Goal: Task Accomplishment & Management: Manage account settings

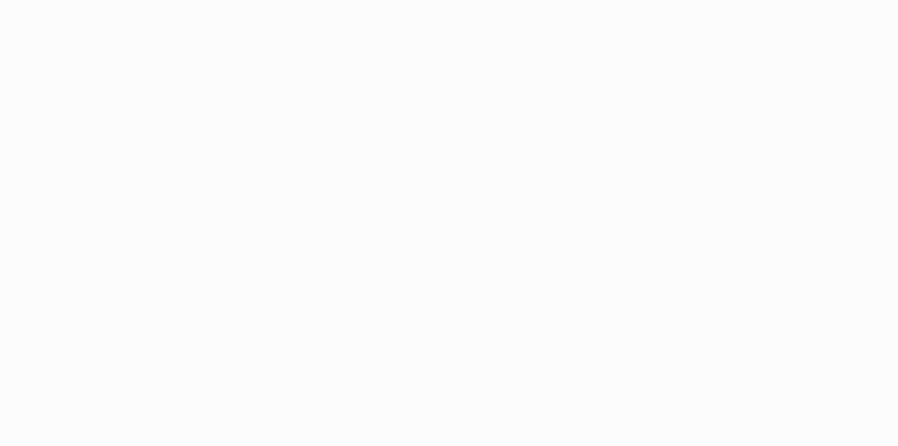
click at [779, 21] on html at bounding box center [449, 223] width 898 height 446
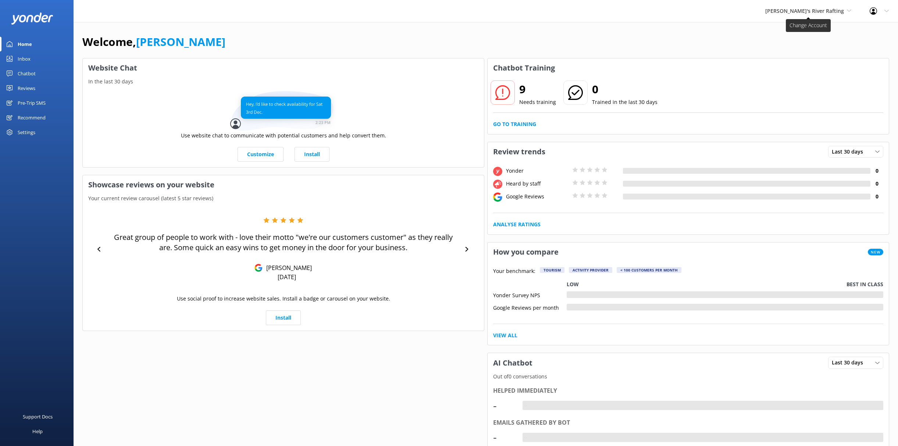
click at [827, 12] on span "[PERSON_NAME]'s River Rafting" at bounding box center [804, 10] width 79 height 7
click at [807, 82] on link "Yonder" at bounding box center [793, 91] width 74 height 18
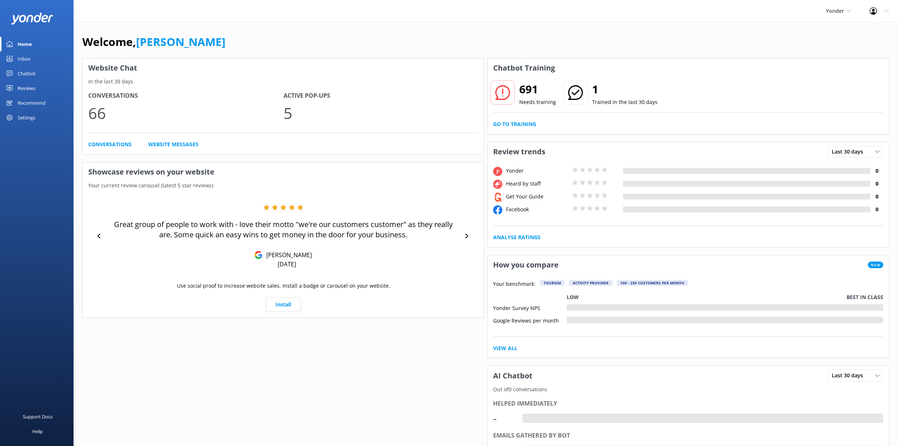
click at [31, 42] on div "Home" at bounding box center [25, 44] width 14 height 15
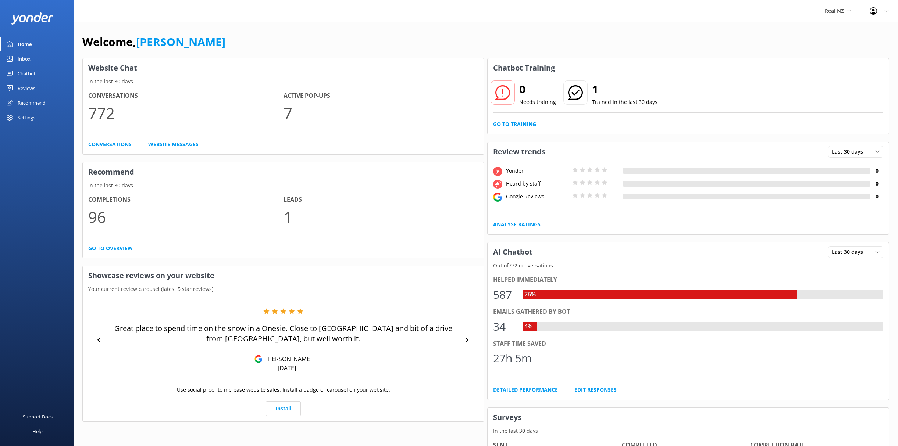
click at [29, 119] on div "Settings" at bounding box center [27, 117] width 18 height 15
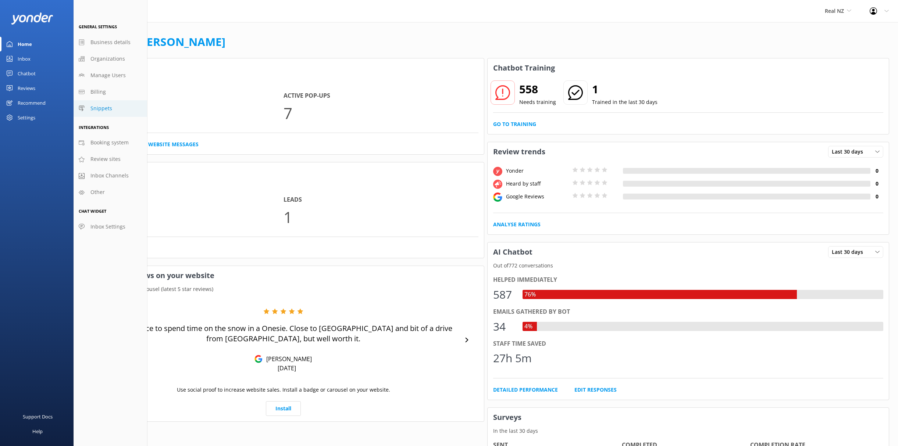
click at [97, 106] on span "Snippets" at bounding box center [101, 108] width 22 height 8
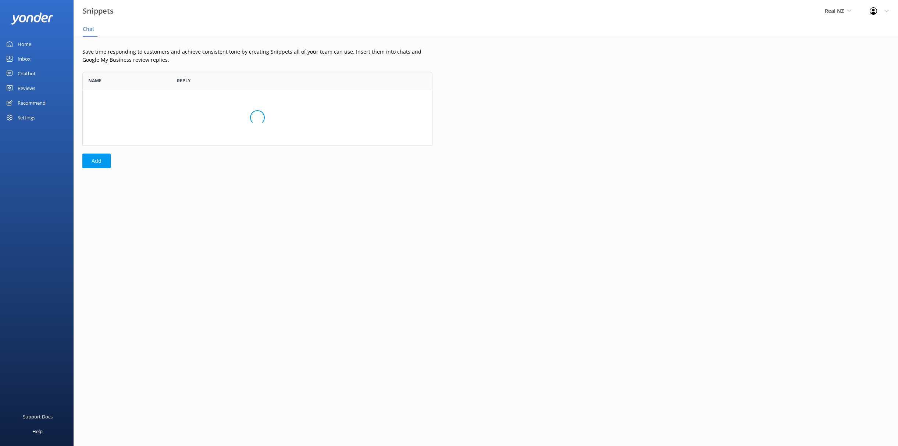
scroll to position [74, 350]
click at [30, 104] on div "Recommend" at bounding box center [32, 103] width 28 height 15
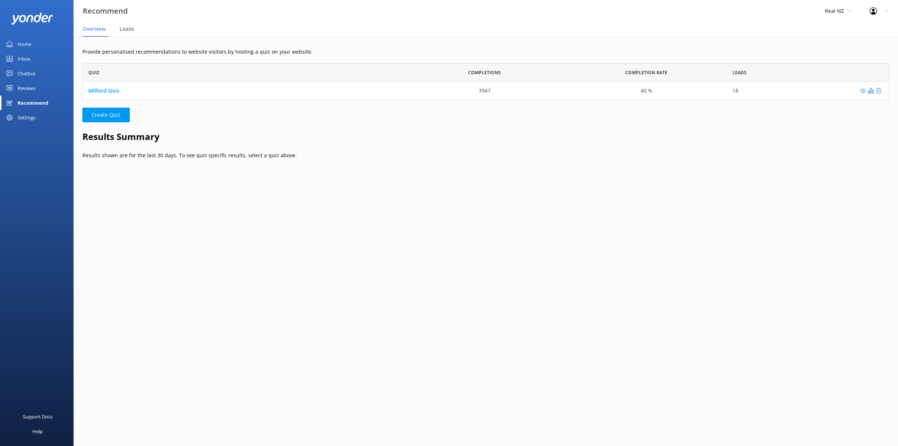
scroll to position [37, 807]
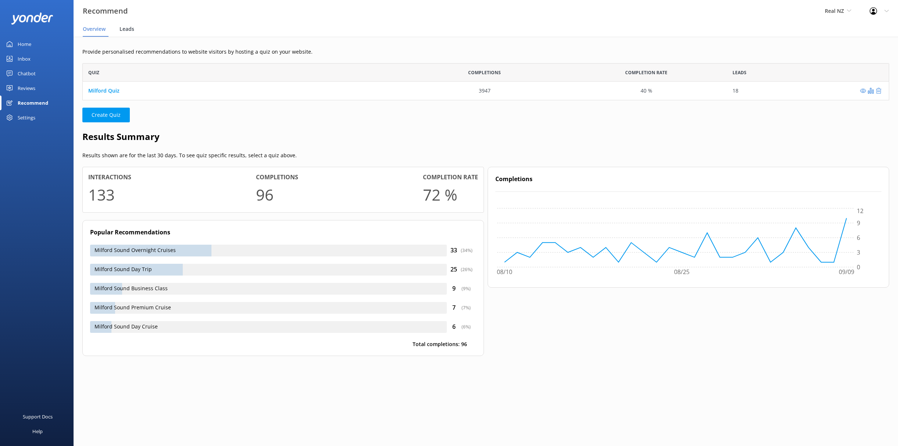
click at [126, 33] on div "Leads" at bounding box center [128, 29] width 18 height 15
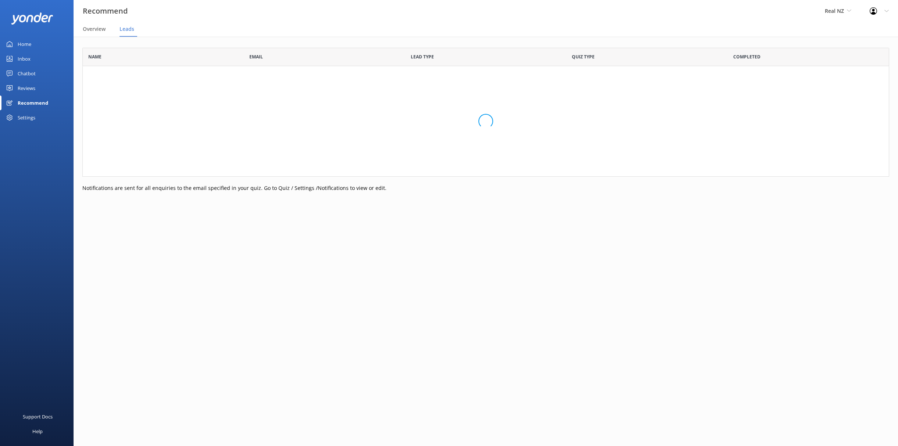
scroll to position [203, 807]
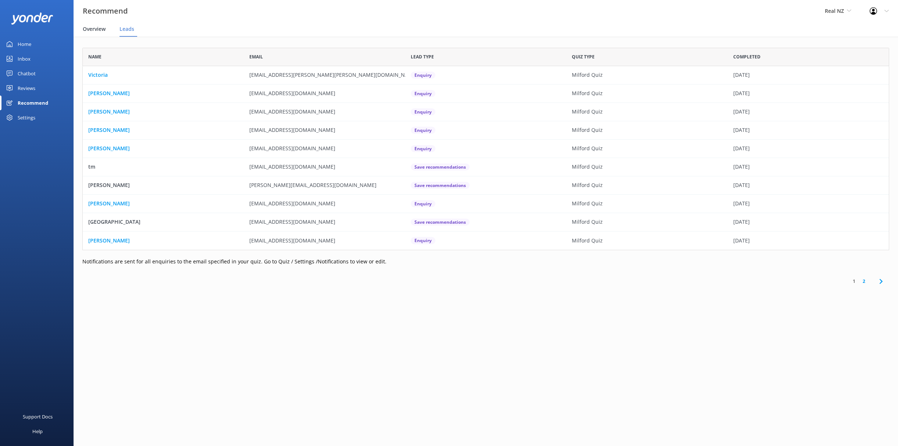
click at [93, 34] on div "Overview" at bounding box center [96, 29] width 26 height 15
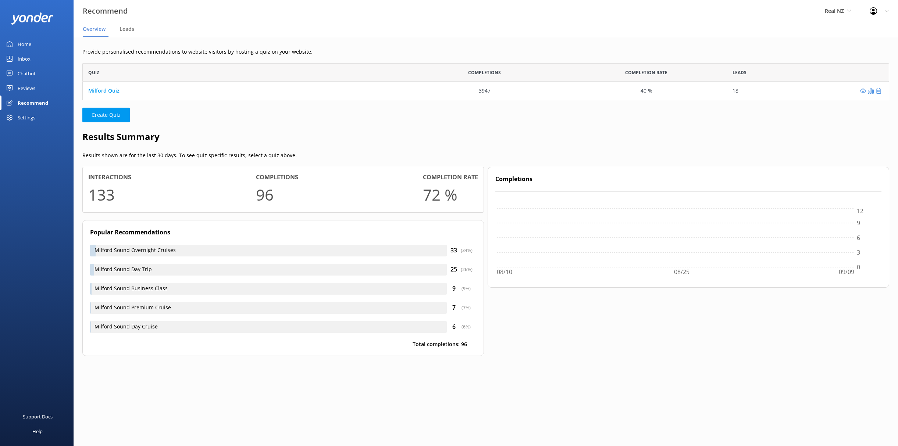
scroll to position [37, 807]
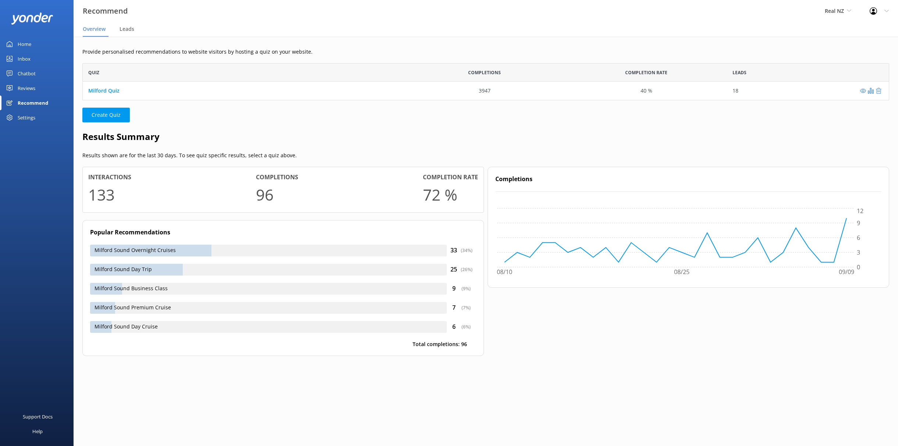
click at [33, 105] on div "Recommend" at bounding box center [33, 103] width 31 height 15
click at [32, 119] on div "Settings" at bounding box center [27, 117] width 18 height 15
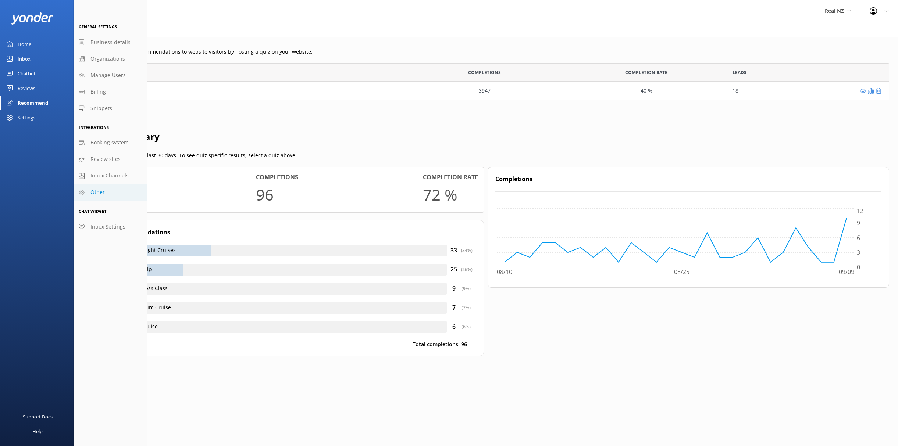
click at [106, 190] on link "Other" at bounding box center [111, 192] width 74 height 17
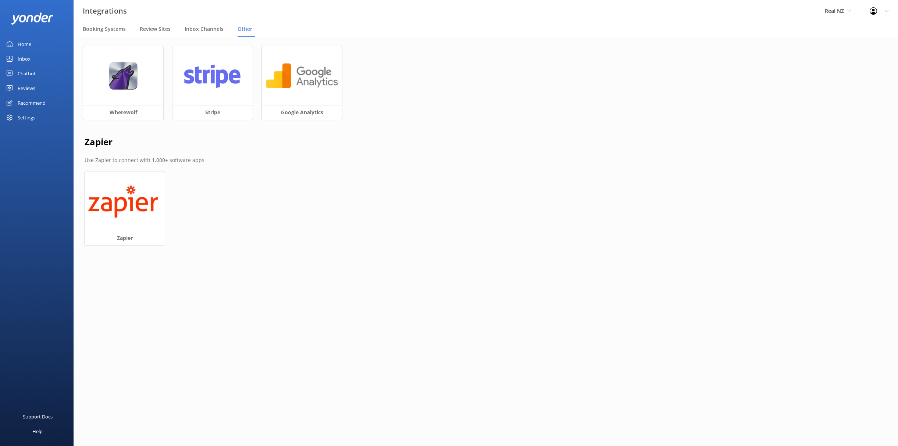
click at [36, 122] on div "Settings" at bounding box center [37, 117] width 74 height 15
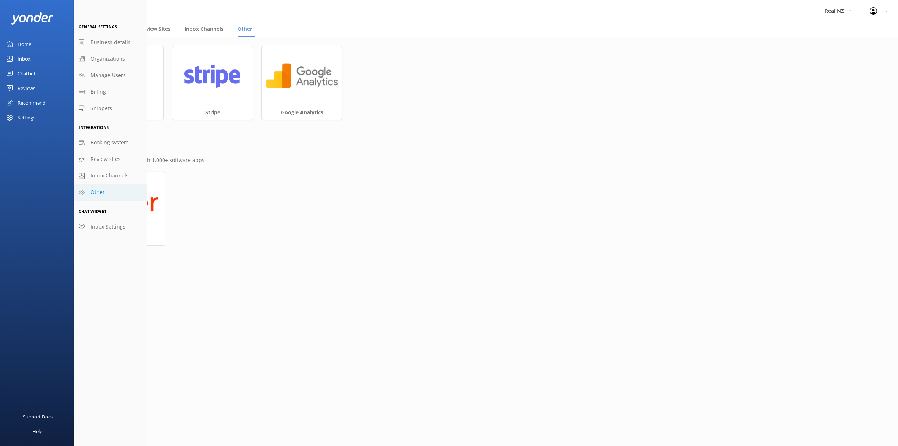
click at [39, 74] on link "Chatbot" at bounding box center [37, 73] width 74 height 15
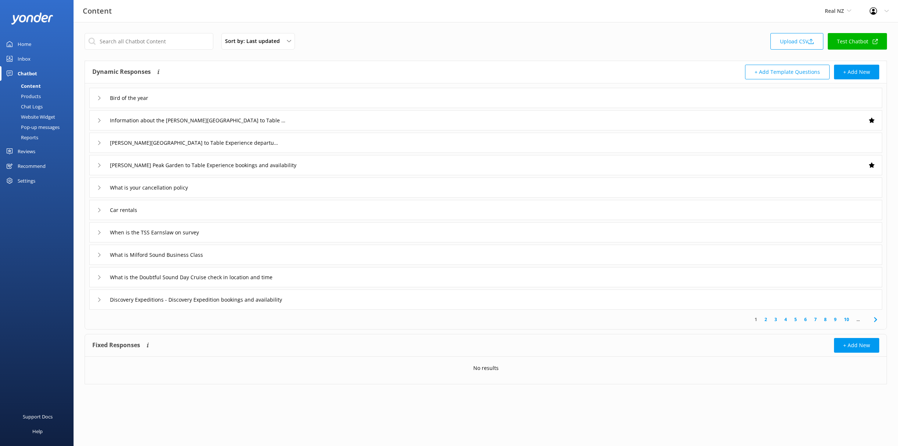
click at [39, 127] on div "Pop-up messages" at bounding box center [31, 127] width 55 height 10
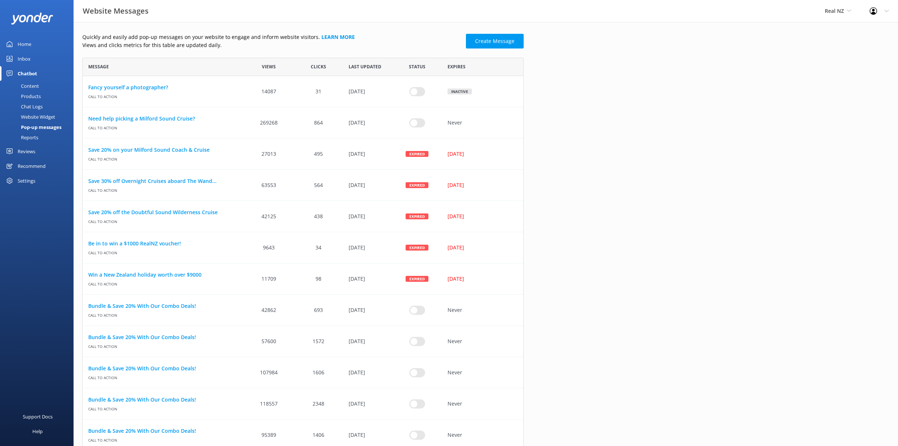
click at [414, 68] on span "Status" at bounding box center [417, 66] width 17 height 7
click at [457, 63] on span "Expires" at bounding box center [456, 66] width 18 height 7
click at [416, 63] on span "Status" at bounding box center [417, 66] width 17 height 7
click at [368, 65] on span "Last updated" at bounding box center [364, 66] width 33 height 7
click at [331, 66] on div "Clicks" at bounding box center [317, 67] width 49 height 18
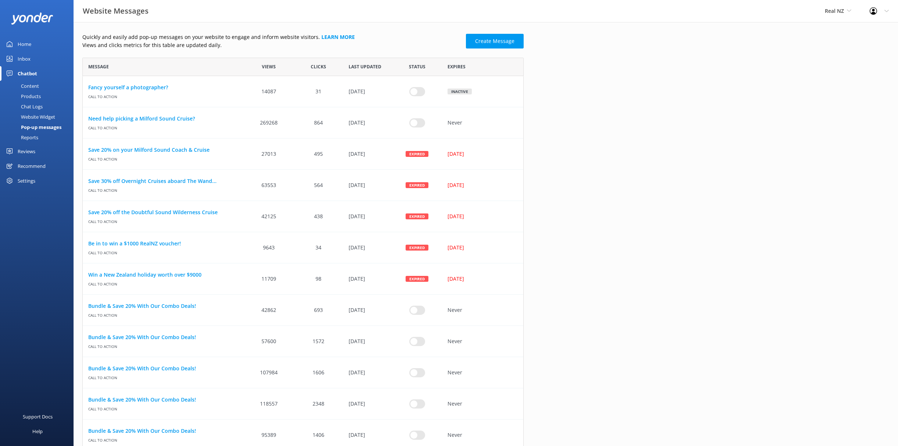
click at [272, 69] on span "Views" at bounding box center [269, 66] width 14 height 7
click at [509, 37] on link "Create Message" at bounding box center [495, 41] width 58 height 15
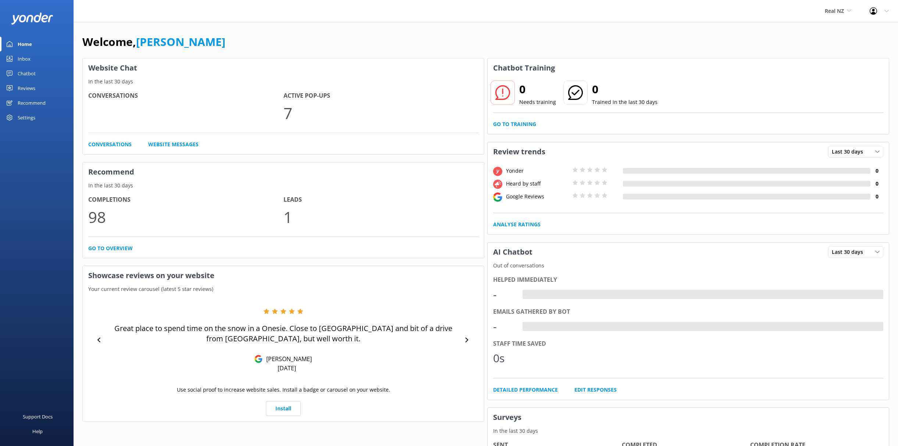
click at [33, 53] on link "Inbox" at bounding box center [37, 58] width 74 height 15
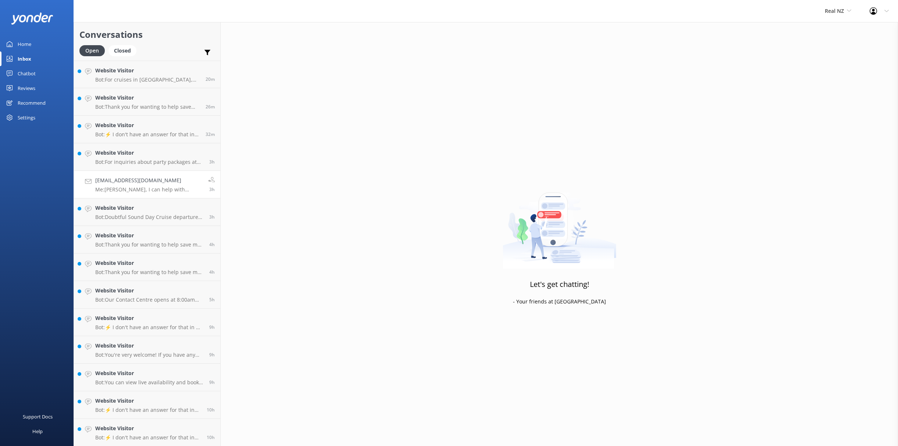
click at [174, 186] on p "Me: Kia Ora Kalyani, I can help with booking all of this in for you. Can you pl…" at bounding box center [148, 189] width 107 height 7
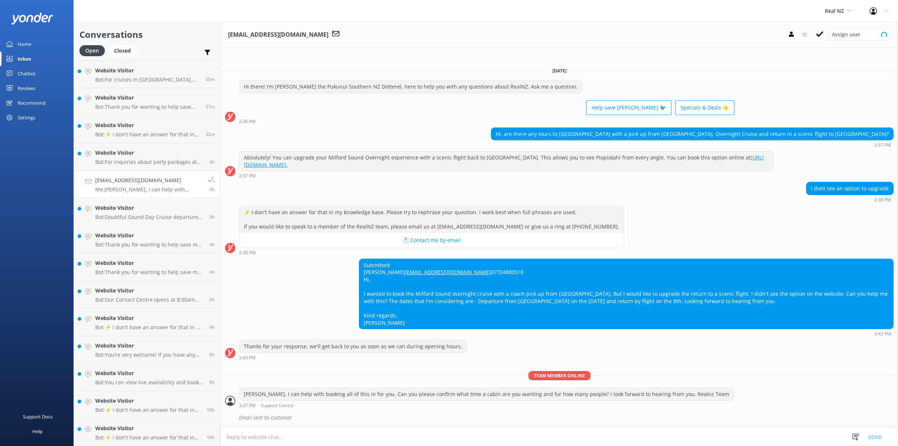
scroll to position [1, 0]
click at [42, 71] on link "Chatbot" at bounding box center [37, 73] width 74 height 15
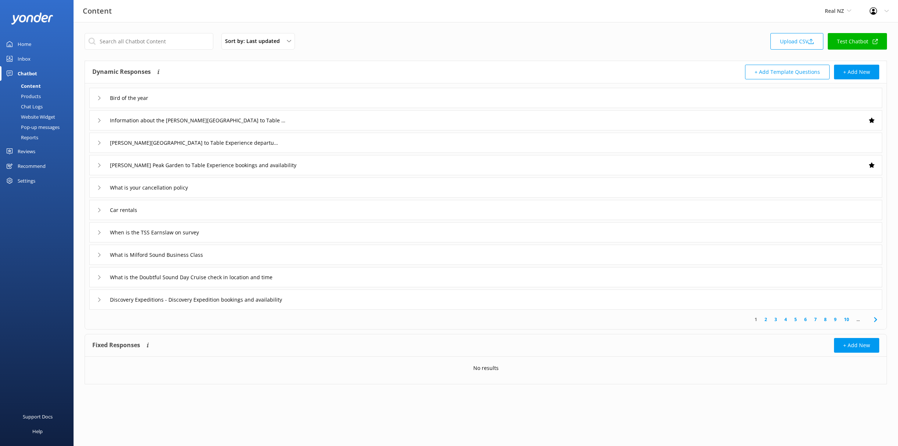
click at [30, 179] on div "Settings" at bounding box center [27, 181] width 18 height 15
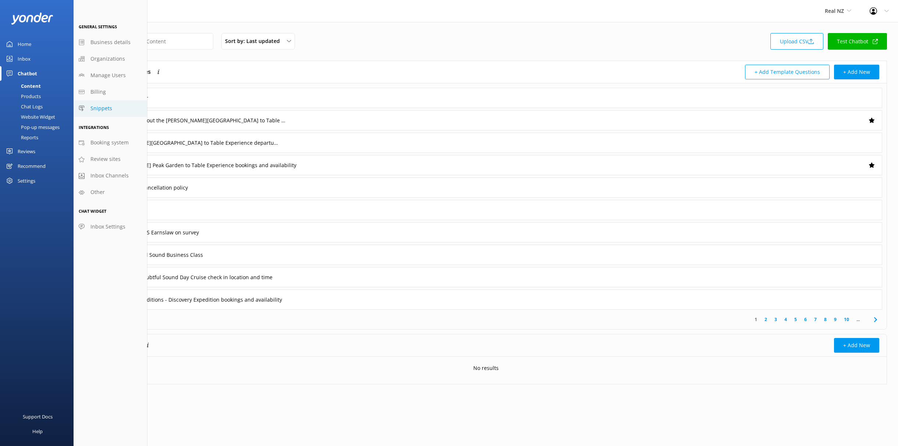
click at [96, 111] on span "Snippets" at bounding box center [101, 108] width 22 height 8
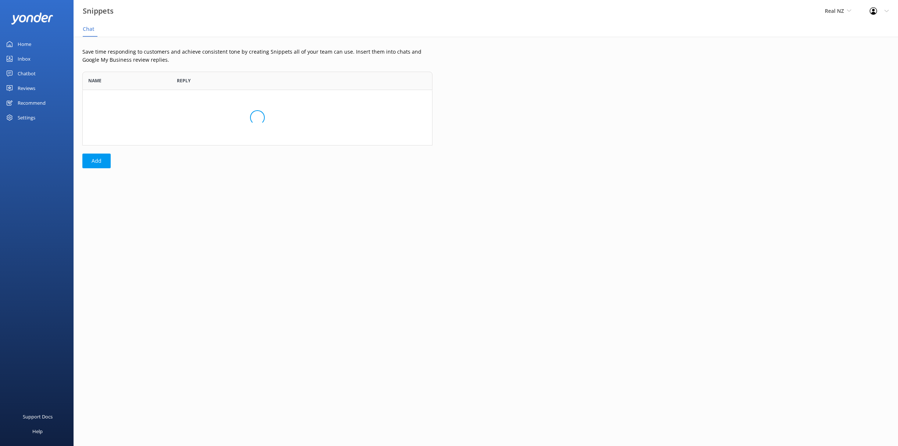
scroll to position [74, 350]
click at [96, 157] on button "Add" at bounding box center [96, 161] width 28 height 15
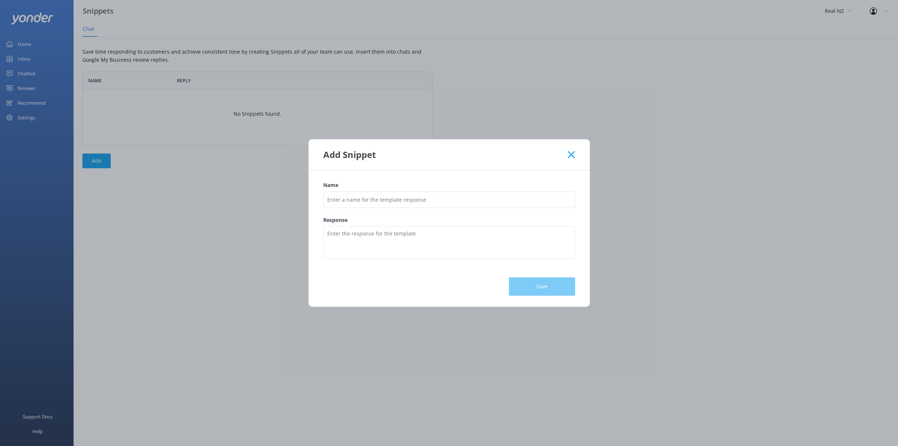
click at [568, 156] on icon at bounding box center [571, 154] width 7 height 7
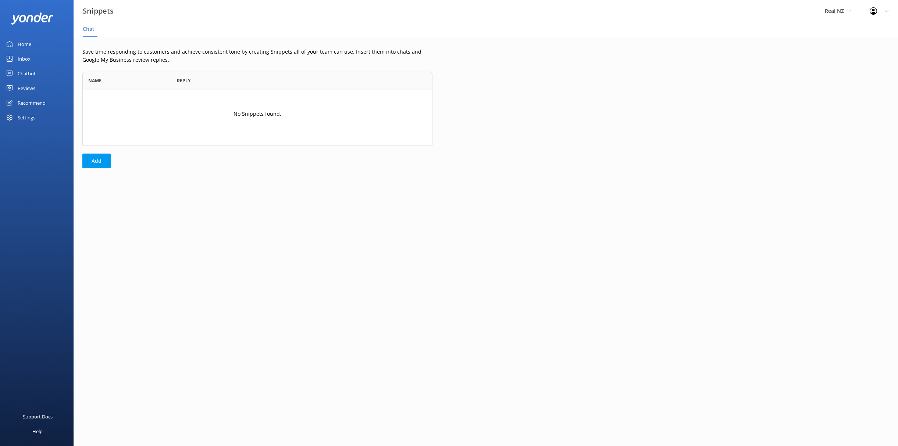
click at [33, 74] on div "Chatbot" at bounding box center [27, 73] width 18 height 15
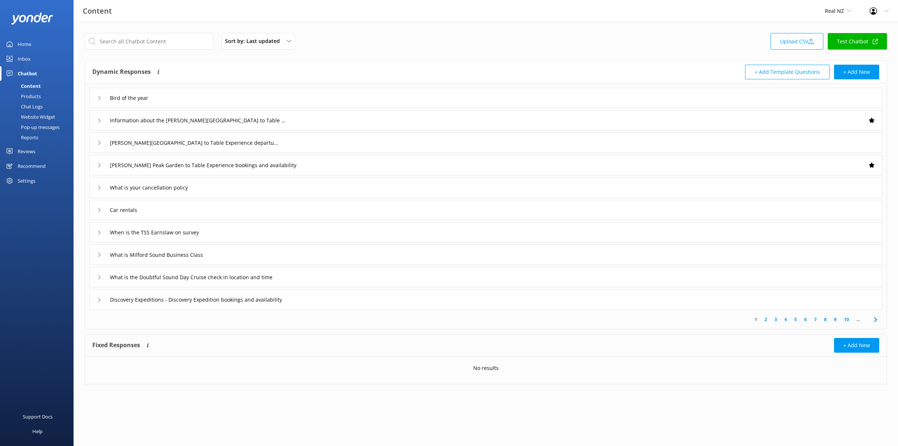
click at [31, 182] on div "Settings" at bounding box center [27, 181] width 18 height 15
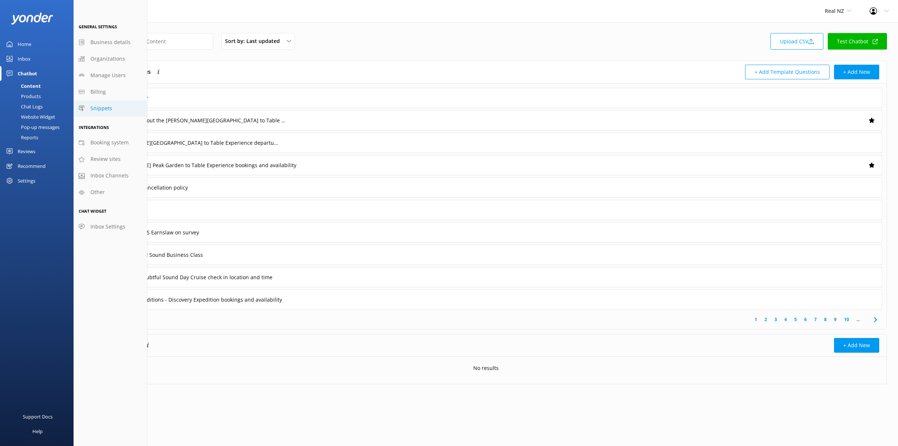
click at [103, 108] on span "Snippets" at bounding box center [101, 108] width 22 height 8
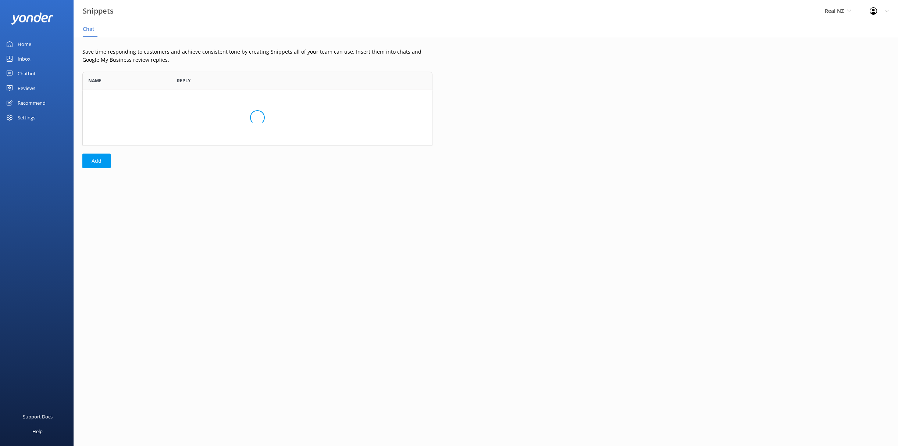
scroll to position [74, 350]
click at [29, 120] on div "Settings" at bounding box center [27, 117] width 18 height 15
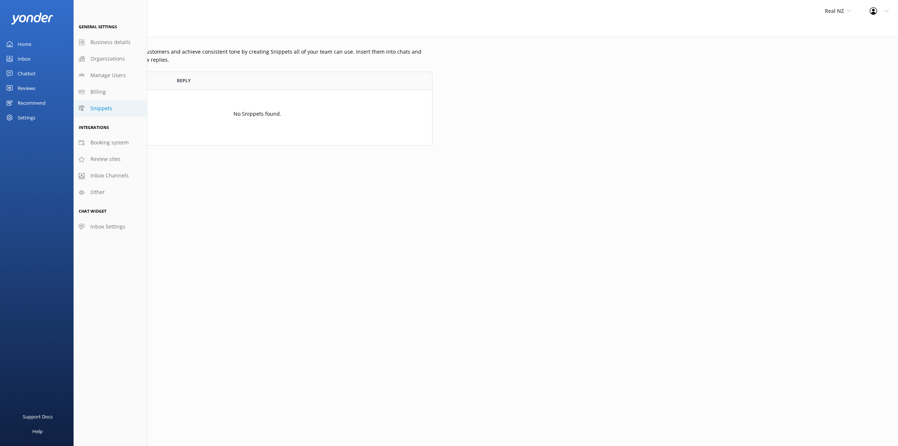
click at [157, 110] on div "No Snippets found." at bounding box center [257, 117] width 350 height 55
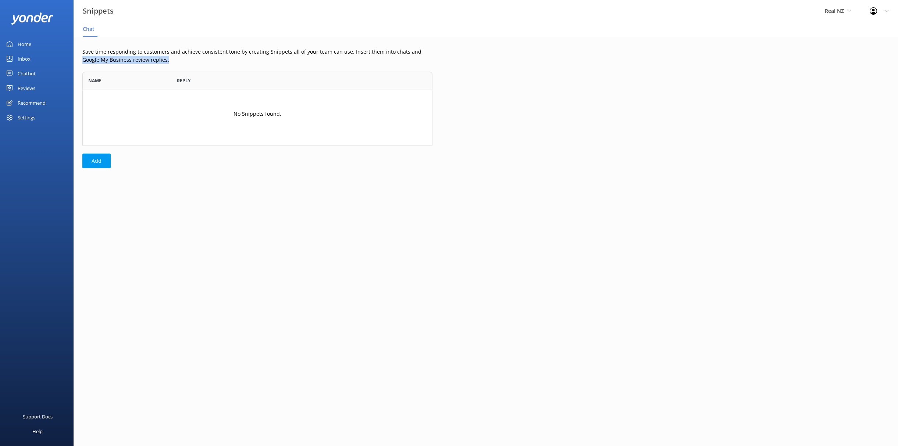
drag, startPoint x: 411, startPoint y: 52, endPoint x: 418, endPoint y: 61, distance: 11.3
click at [418, 61] on p "Save time responding to customers and achieve consistent tone by creating Snipp…" at bounding box center [257, 56] width 350 height 17
click at [137, 116] on div "No Snippets found." at bounding box center [257, 117] width 350 height 55
click at [33, 115] on div "Settings" at bounding box center [27, 117] width 18 height 15
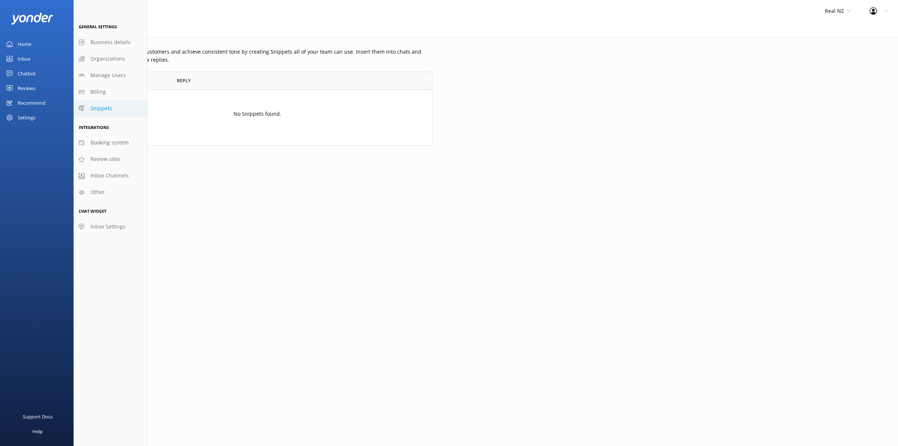
click at [41, 58] on link "Inbox" at bounding box center [37, 58] width 74 height 15
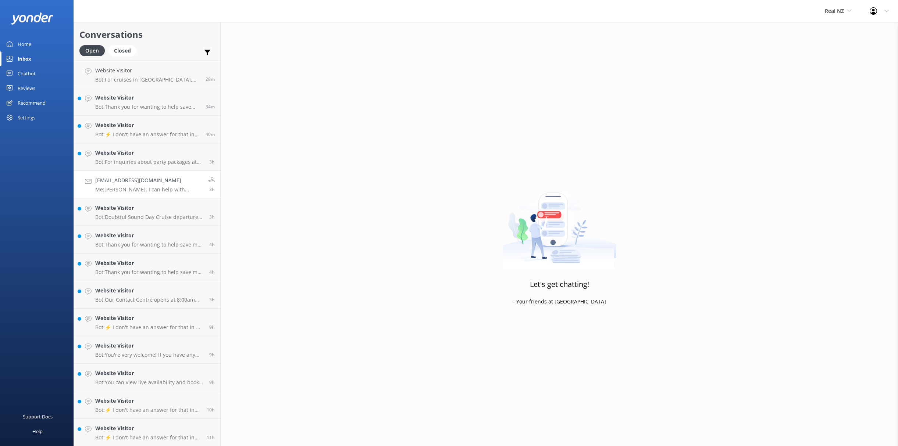
click at [118, 192] on p "Me: Kia Ora Kalyani, I can help with booking all of this in for you. Can you pl…" at bounding box center [148, 189] width 107 height 7
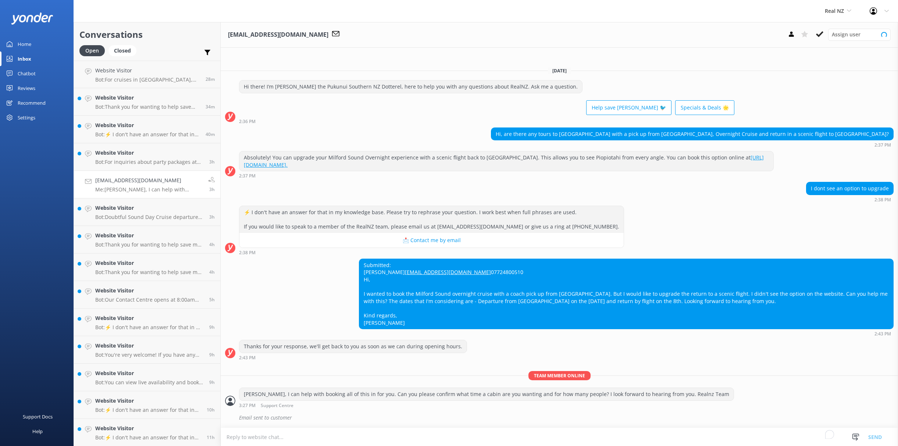
scroll to position [1, 0]
click at [319, 442] on textarea "To enrich screen reader interactions, please activate Accessibility in Grammarl…" at bounding box center [559, 437] width 677 height 18
click at [710, 440] on textarea "To enrich screen reader interactions, please activate Accessibility in Grammarl…" at bounding box center [559, 437] width 677 height 18
click at [852, 441] on div at bounding box center [855, 437] width 11 height 11
click at [784, 439] on textarea "To enrich screen reader interactions, please activate Accessibility in Grammarl…" at bounding box center [559, 437] width 677 height 18
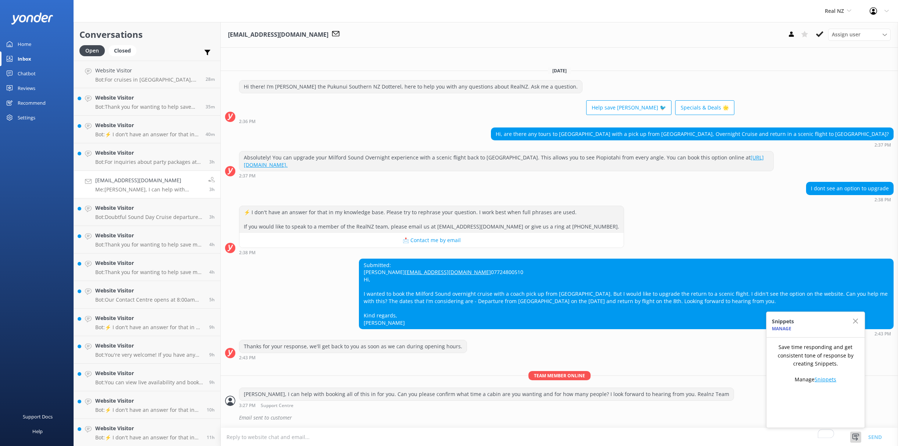
click at [820, 380] on link "Snippets" at bounding box center [825, 379] width 22 height 7
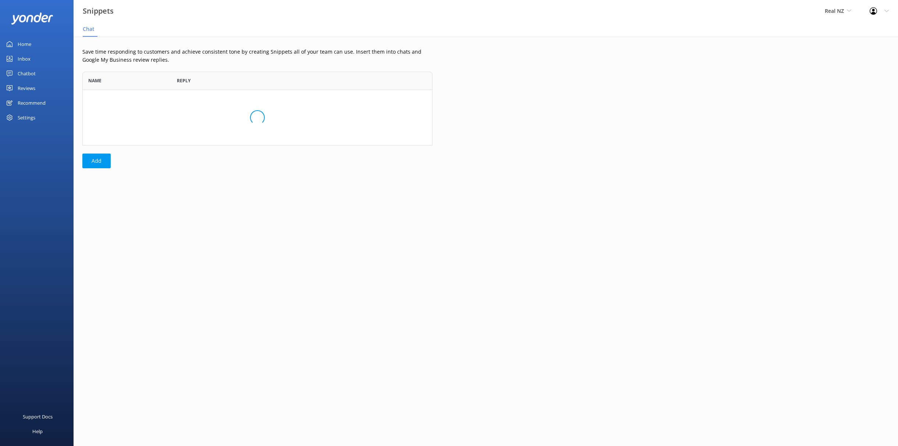
scroll to position [74, 350]
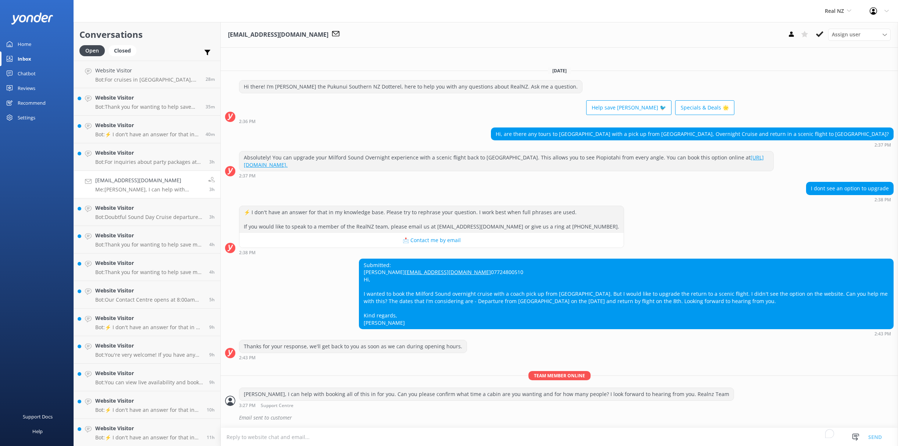
scroll to position [1, 0]
click at [854, 438] on icon at bounding box center [855, 437] width 7 height 7
click at [259, 439] on textarea "To enrich screen reader interactions, please activate Accessibility in Grammarl…" at bounding box center [559, 437] width 677 height 18
click at [28, 74] on div "Chatbot" at bounding box center [27, 73] width 18 height 15
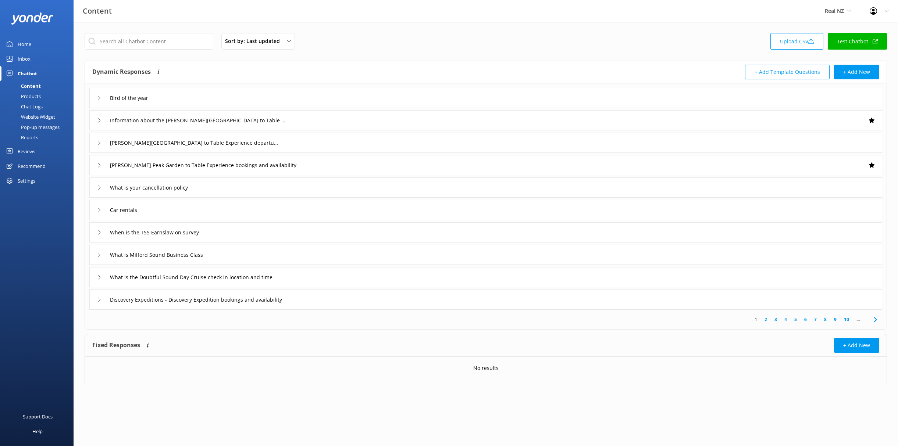
click at [30, 116] on div "Website Widget" at bounding box center [29, 117] width 51 height 10
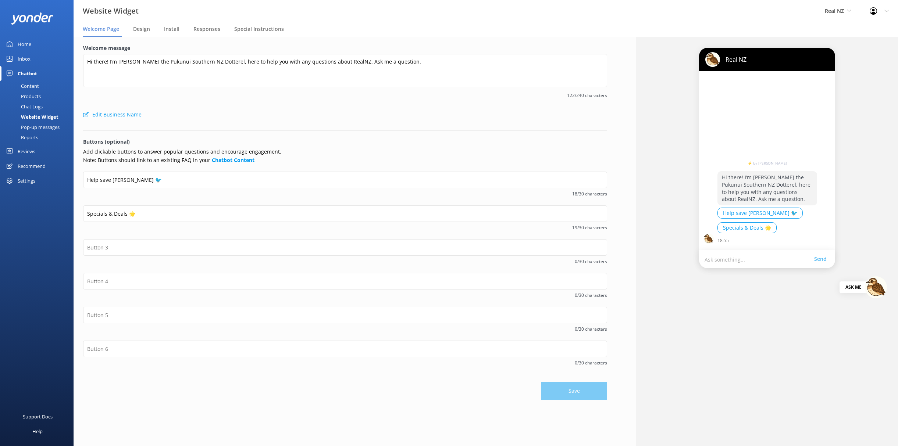
click at [31, 127] on div "Pop-up messages" at bounding box center [31, 127] width 55 height 10
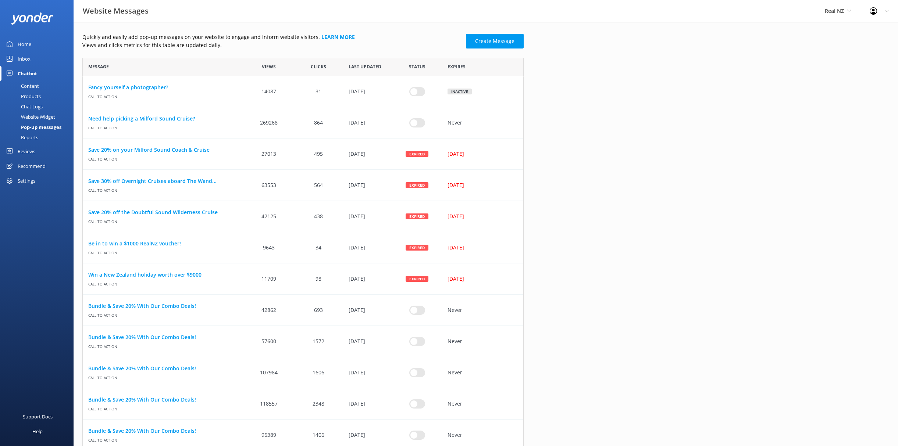
scroll to position [0, 0]
click at [490, 43] on link "Create Message" at bounding box center [495, 41] width 58 height 15
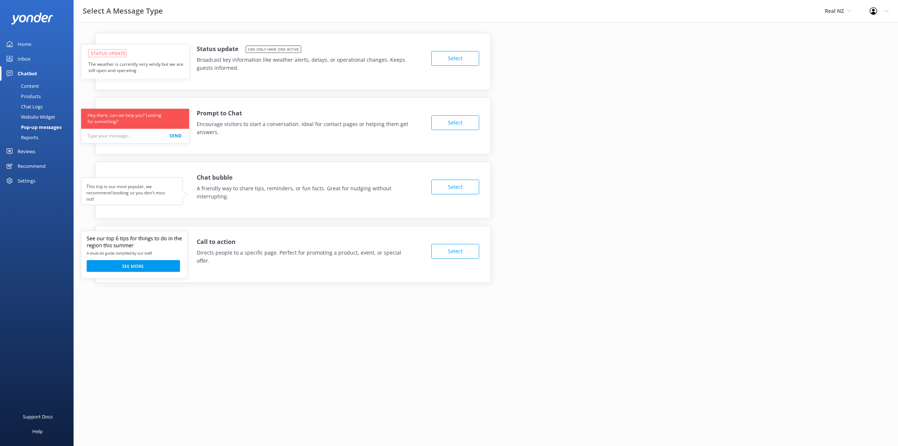
click at [37, 118] on div "Website Widget" at bounding box center [29, 117] width 51 height 10
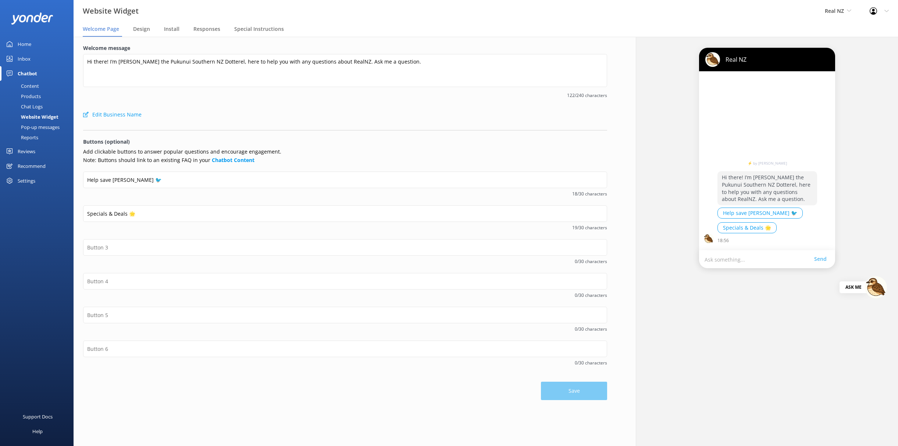
click at [42, 126] on div "Pop-up messages" at bounding box center [31, 127] width 55 height 10
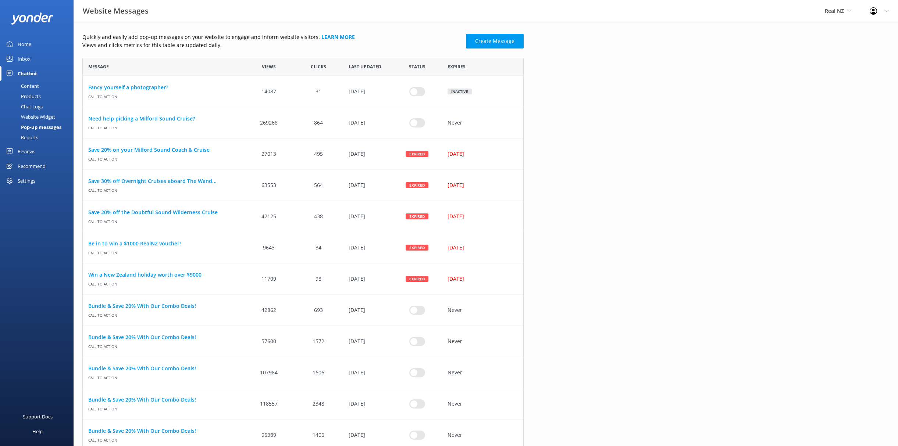
scroll to position [956, 441]
click at [42, 125] on div "Pop-up messages" at bounding box center [32, 127] width 57 height 10
click at [492, 42] on link "Create Message" at bounding box center [495, 41] width 58 height 15
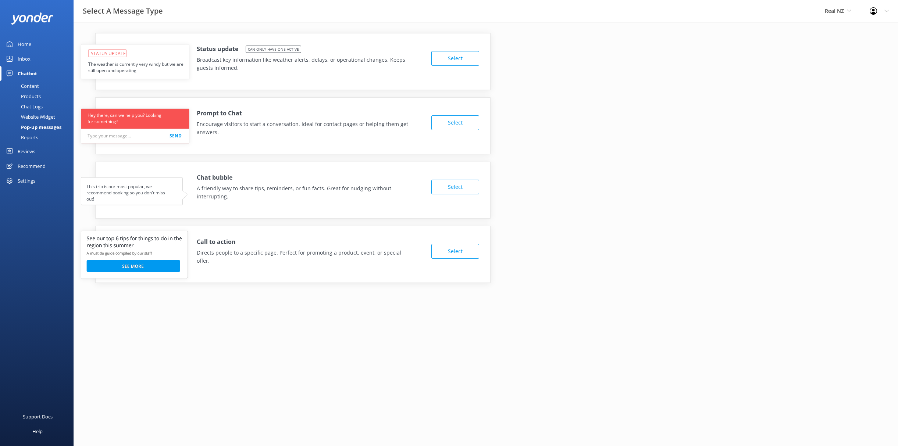
click at [36, 135] on div "Reports" at bounding box center [21, 137] width 34 height 10
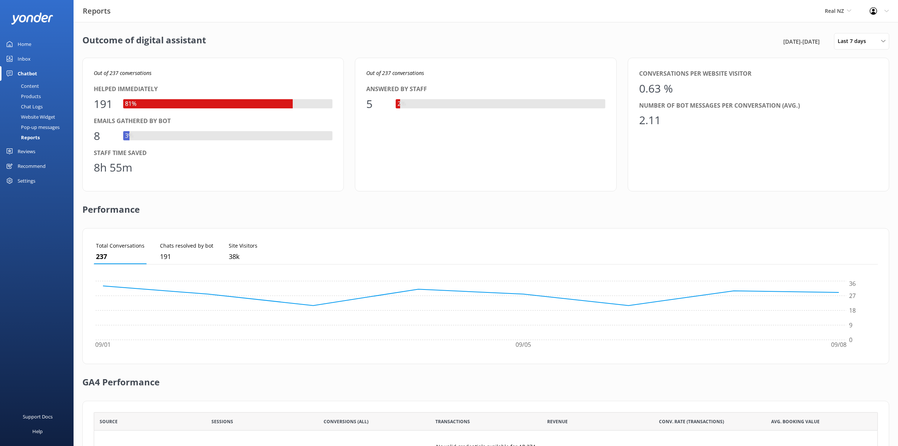
click at [48, 128] on div "Pop-up messages" at bounding box center [31, 127] width 55 height 10
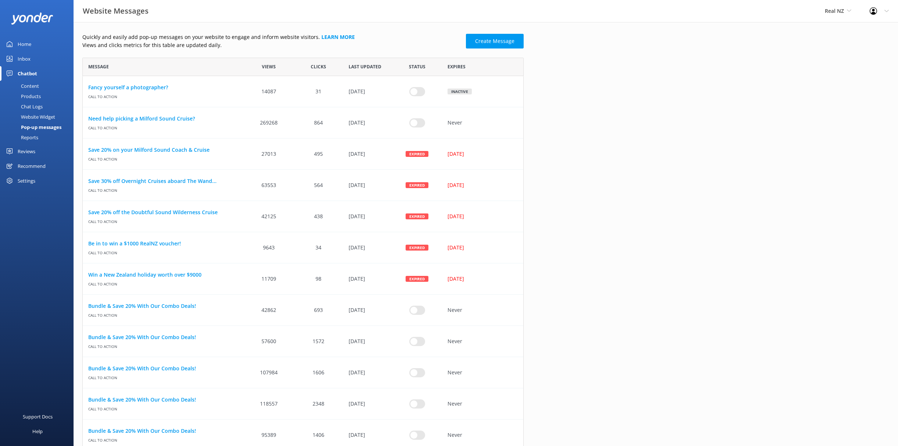
scroll to position [956, 441]
click at [39, 138] on link "Reports" at bounding box center [38, 137] width 69 height 10
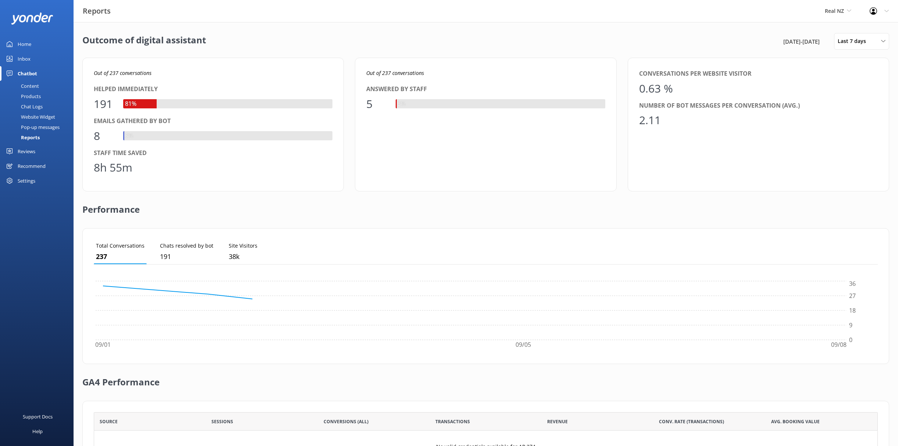
scroll to position [74, 784]
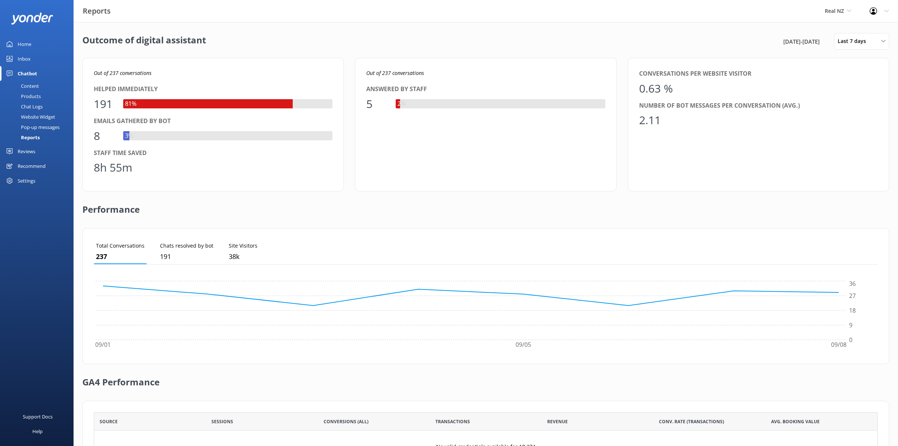
click at [44, 128] on div "Pop-up messages" at bounding box center [31, 127] width 55 height 10
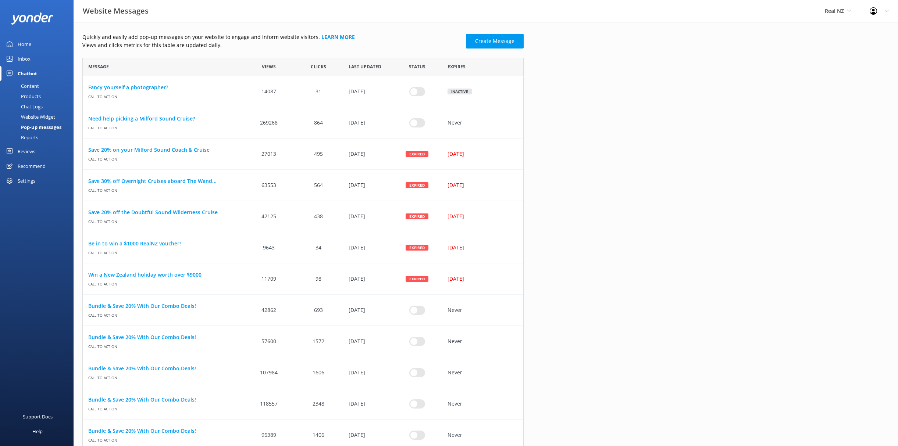
click at [39, 107] on div "Chat Logs" at bounding box center [23, 106] width 38 height 10
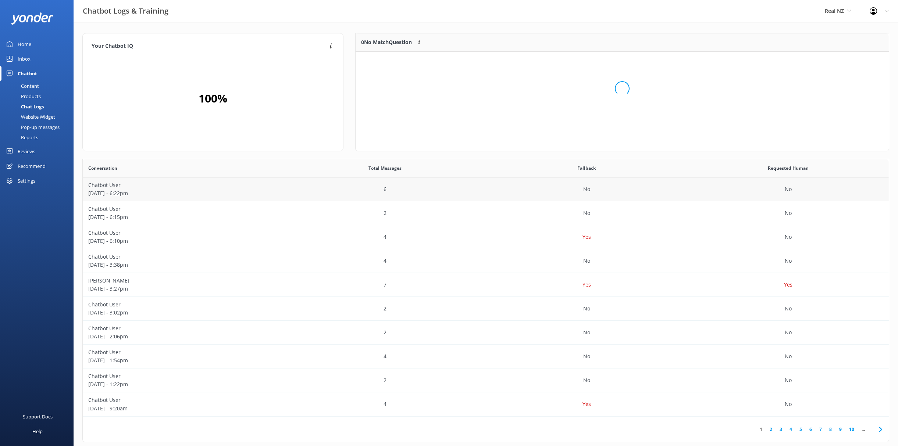
scroll to position [92, 533]
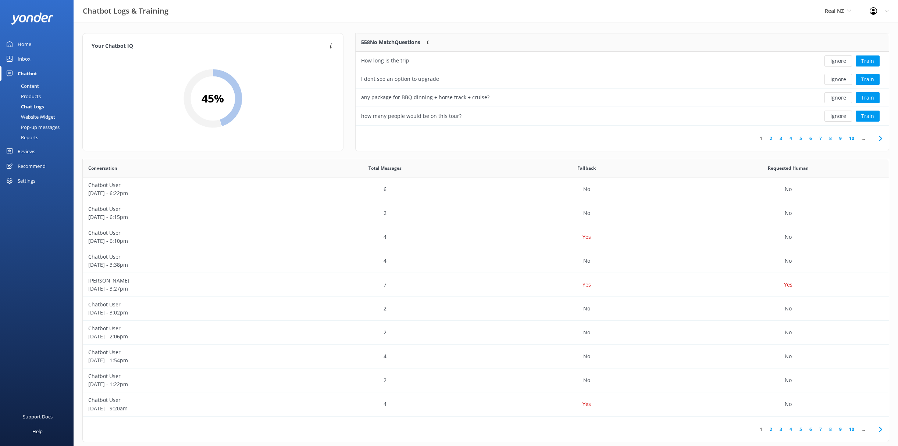
click at [41, 138] on link "Reports" at bounding box center [38, 137] width 69 height 10
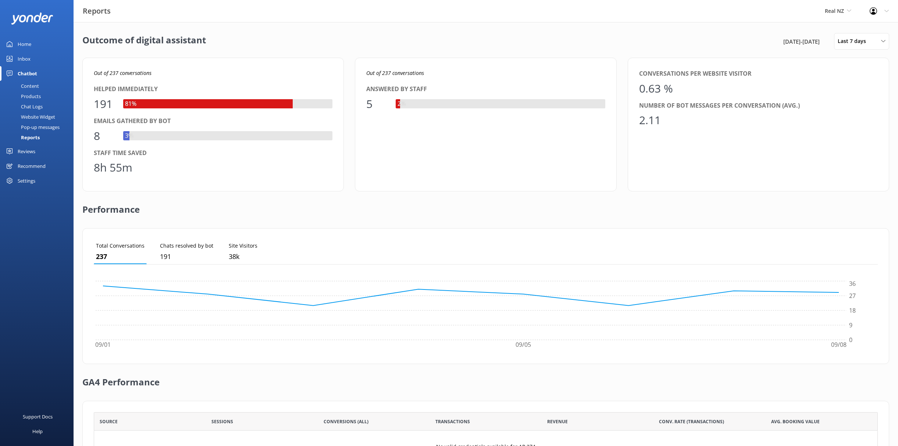
click at [387, 219] on div "Performance" at bounding box center [485, 210] width 807 height 37
click at [31, 153] on div "Reviews" at bounding box center [27, 151] width 18 height 15
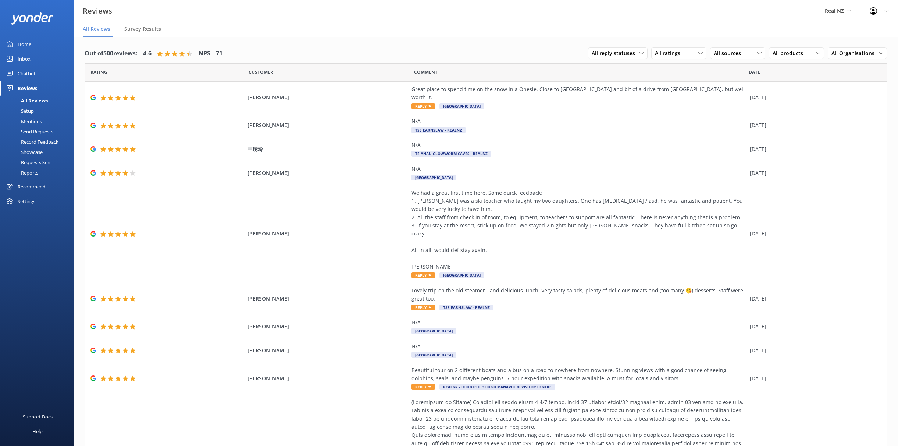
click at [35, 174] on div "Reports" at bounding box center [21, 173] width 34 height 10
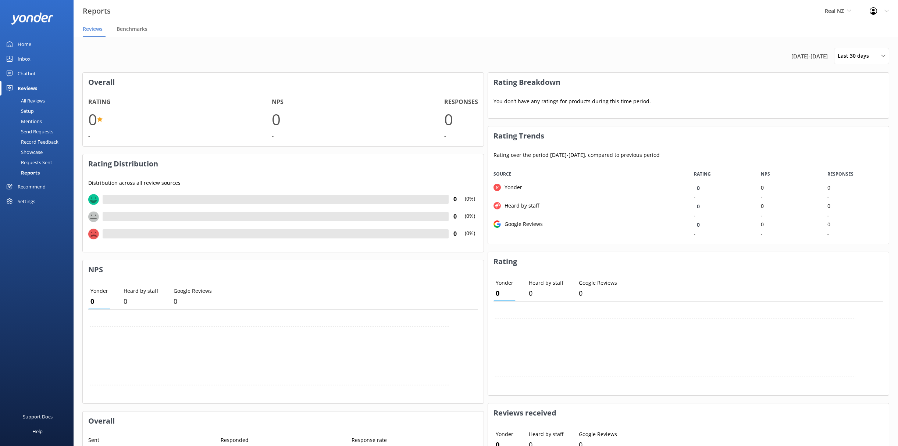
click at [25, 77] on div "Chatbot" at bounding box center [27, 73] width 18 height 15
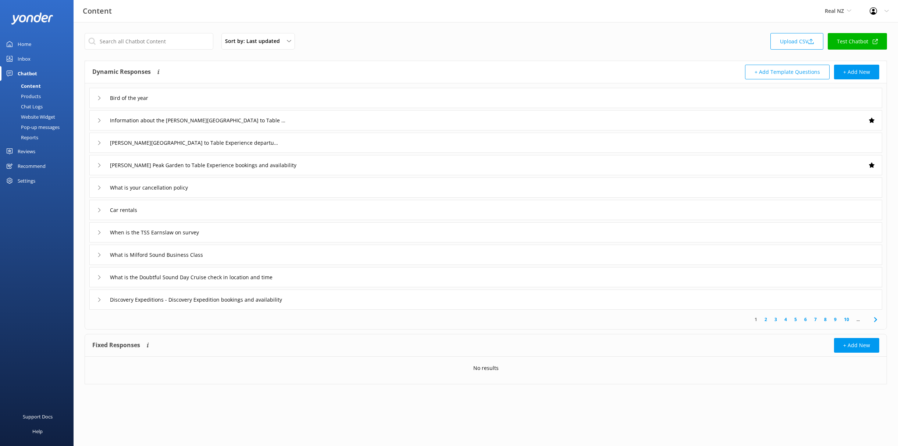
click at [31, 137] on div "Reports" at bounding box center [21, 137] width 34 height 10
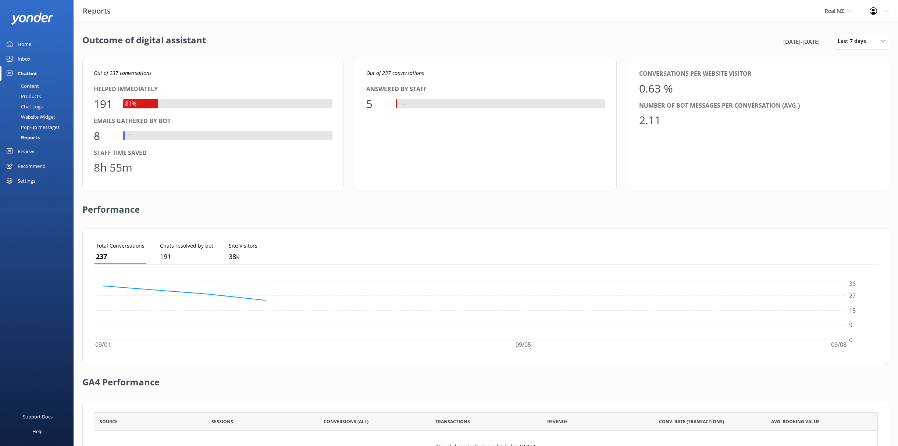
scroll to position [74, 784]
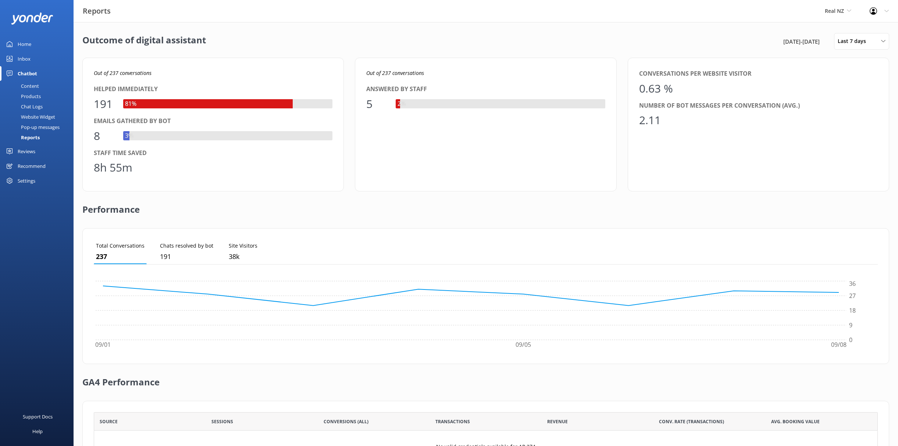
click at [32, 83] on div "Content" at bounding box center [21, 86] width 35 height 10
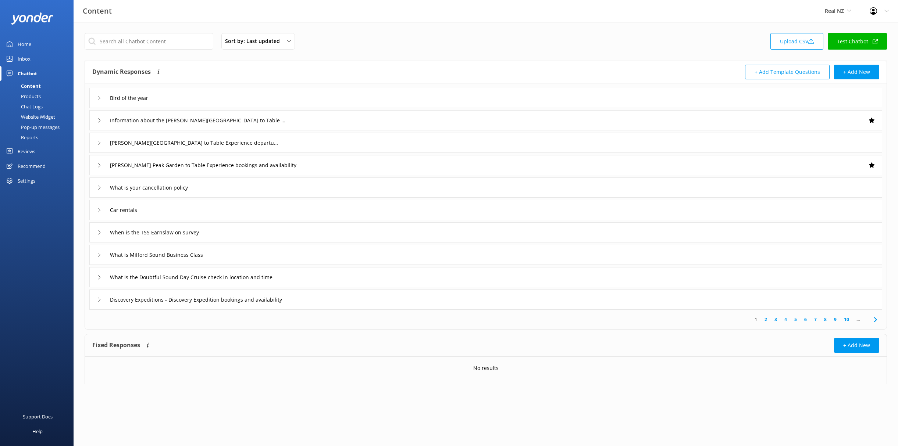
click at [36, 97] on div "Products" at bounding box center [22, 96] width 36 height 10
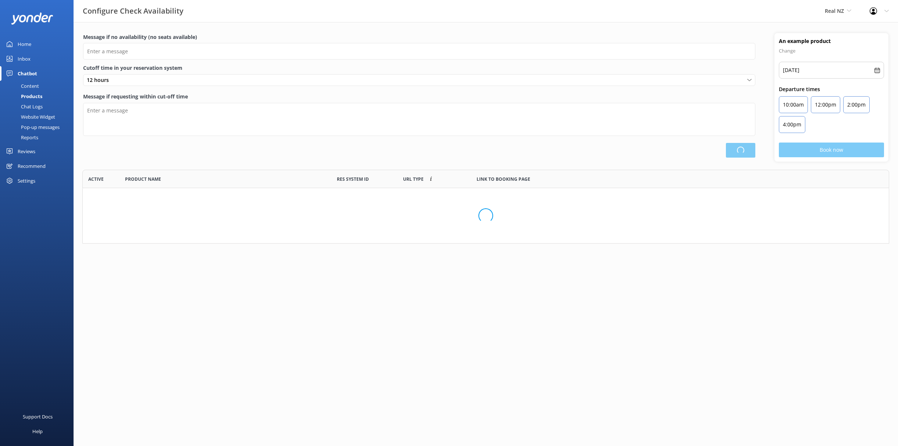
scroll to position [74, 807]
type input "There are no seats available, please check an alternative day"
type textarea "Our online booking system closes {hours} prior to departure. Please contact us …"
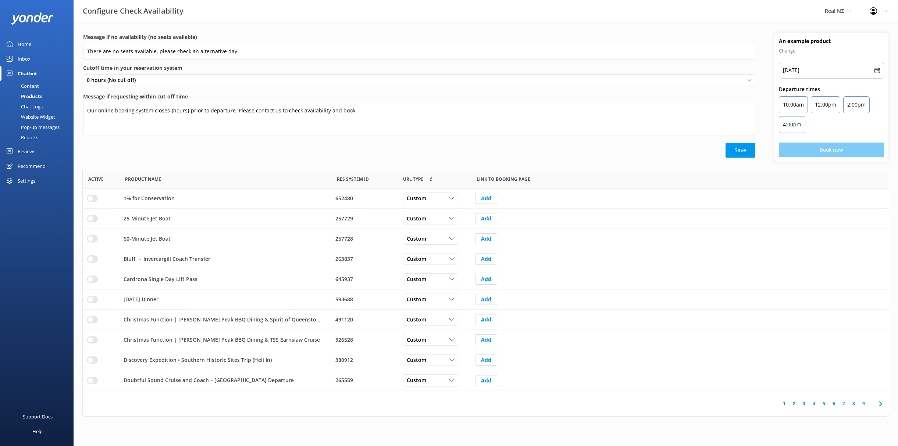
click at [35, 106] on div "Chat Logs" at bounding box center [23, 106] width 38 height 10
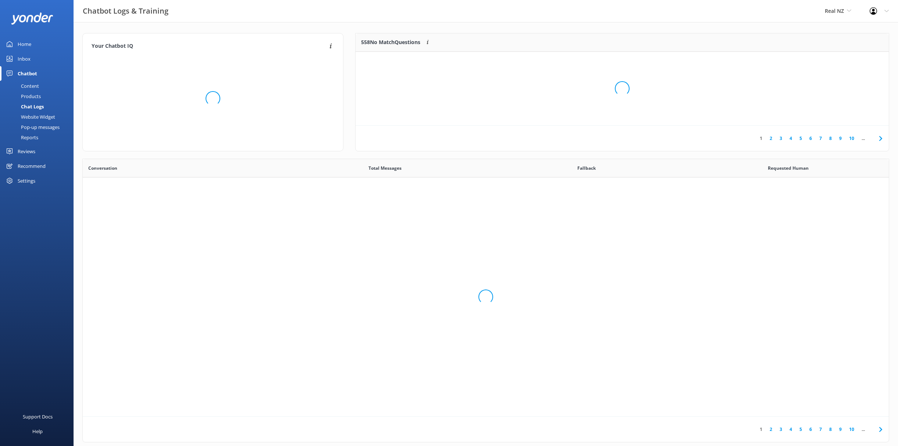
scroll to position [258, 806]
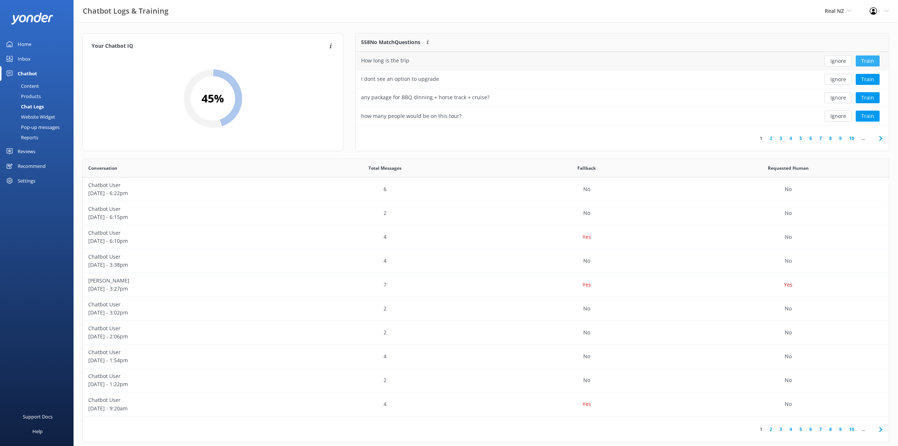
click at [865, 61] on button "Train" at bounding box center [867, 61] width 24 height 11
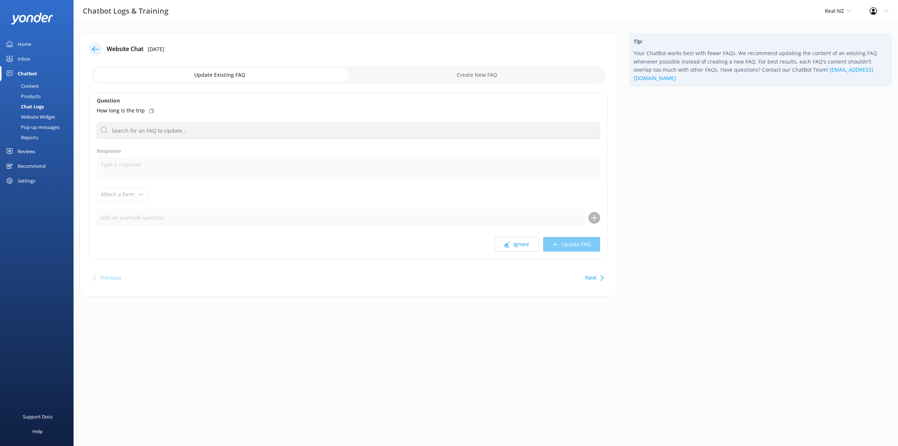
click at [93, 51] on use at bounding box center [95, 49] width 7 height 6
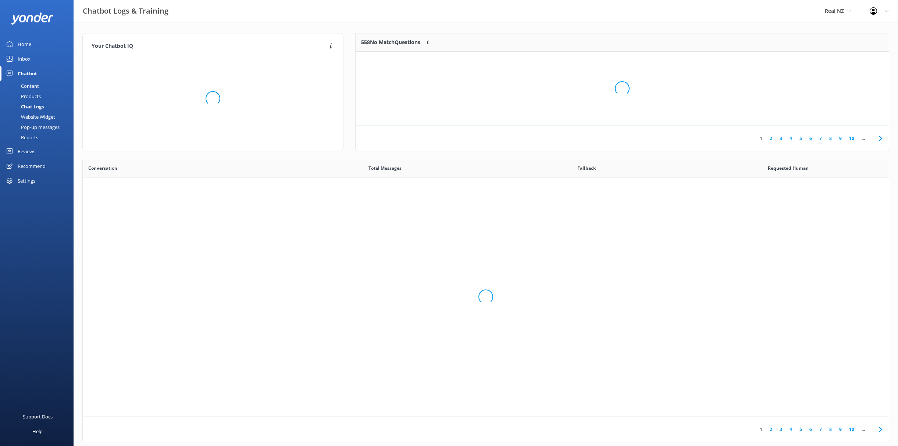
scroll to position [258, 806]
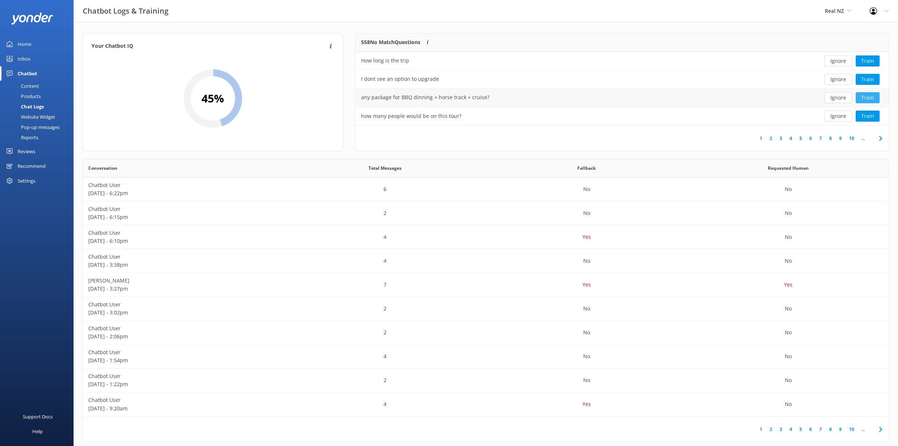
click at [872, 97] on button "Train" at bounding box center [867, 97] width 24 height 11
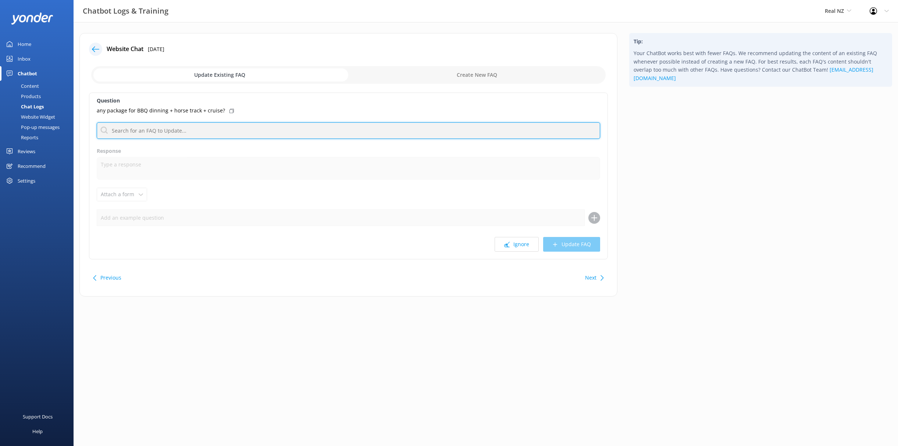
click at [297, 131] on input "text" at bounding box center [348, 130] width 503 height 17
click at [303, 104] on label "Question" at bounding box center [348, 101] width 503 height 8
click at [296, 126] on input "text" at bounding box center [348, 130] width 503 height 17
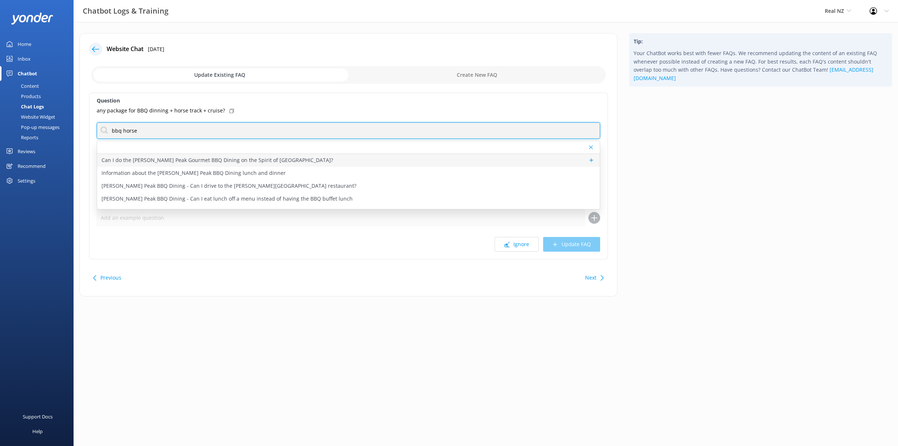
type input "bbq horse"
click at [206, 161] on p "Can I do the Walter Peak Gourmet BBQ Dining on the Spirit of Queenstown?" at bounding box center [217, 160] width 232 height 8
type textarea "Yes! The Spirit of Queenstown (modern catamaran) goes the Walter Peak for the B…"
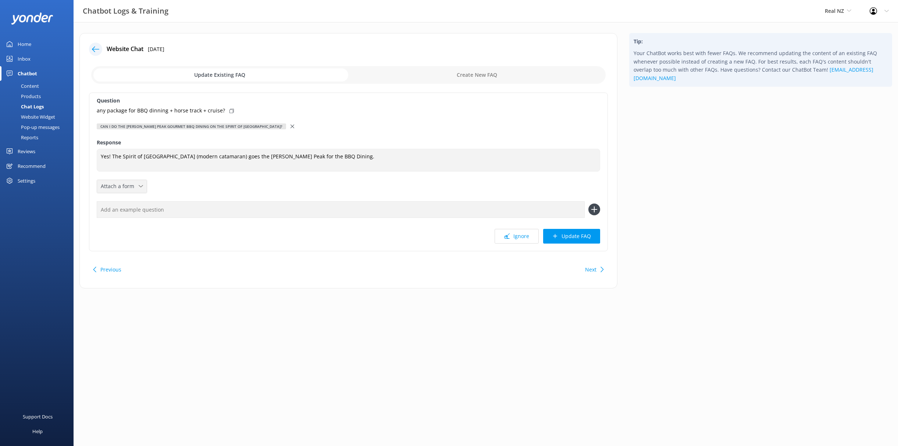
click at [142, 184] on div "Attach a form" at bounding box center [122, 186] width 46 height 9
click at [166, 180] on div "Question any package for BBQ dinning + horse track + cruise? Can I do the Walte…" at bounding box center [348, 172] width 519 height 159
click at [179, 206] on input "text" at bounding box center [341, 209] width 488 height 17
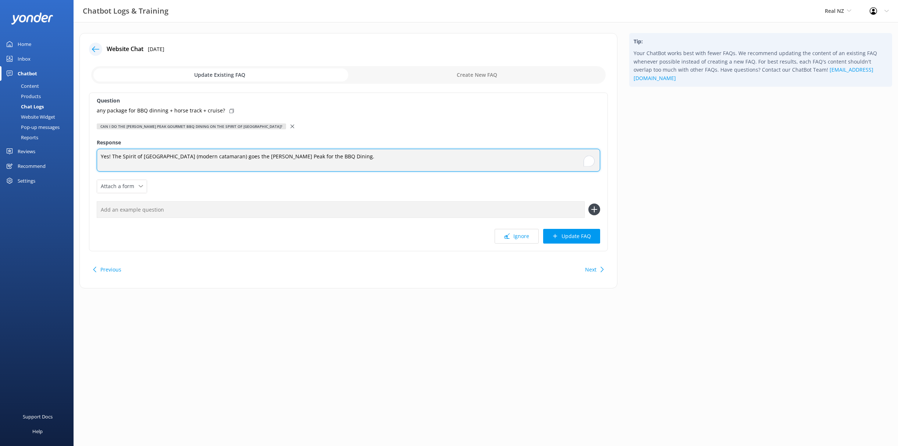
drag, startPoint x: 324, startPoint y: 157, endPoint x: 90, endPoint y: 150, distance: 233.9
click at [90, 150] on div "Question any package for BBQ dinning + horse track + cruise? Can I do the Walte…" at bounding box center [348, 172] width 519 height 159
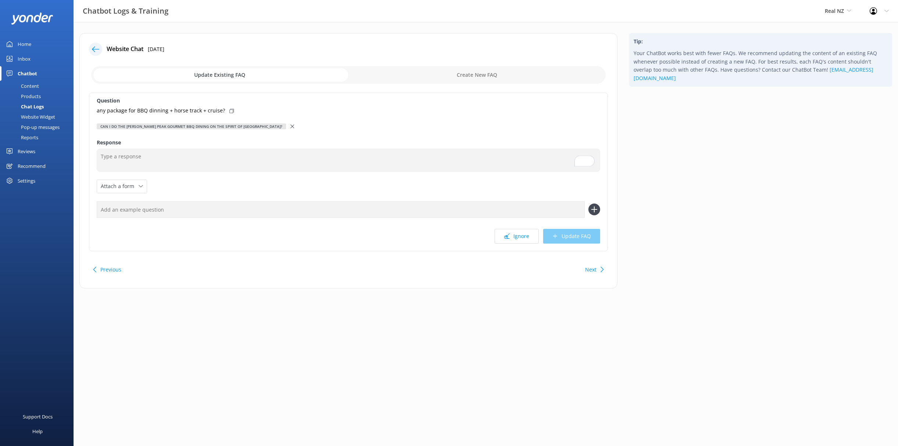
click at [260, 125] on div "Can I do the Walter Peak Gourmet BBQ Dining on the Spirit of Queenstown?" at bounding box center [348, 126] width 503 height 8
click at [290, 126] on icon at bounding box center [292, 127] width 4 height 4
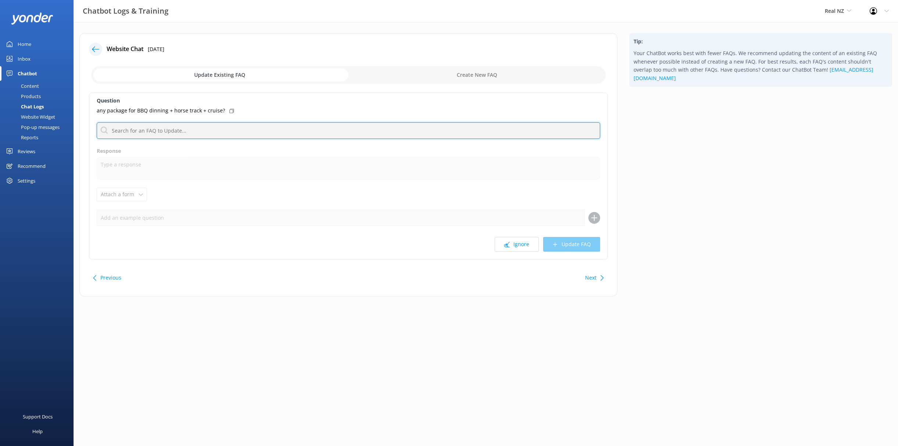
click at [204, 130] on input "text" at bounding box center [348, 130] width 503 height 17
click at [210, 146] on div "Question any package for BBQ dinning + horse track + cruise? Can I do the Walte…" at bounding box center [348, 176] width 519 height 167
click at [172, 134] on input "text" at bounding box center [348, 130] width 503 height 17
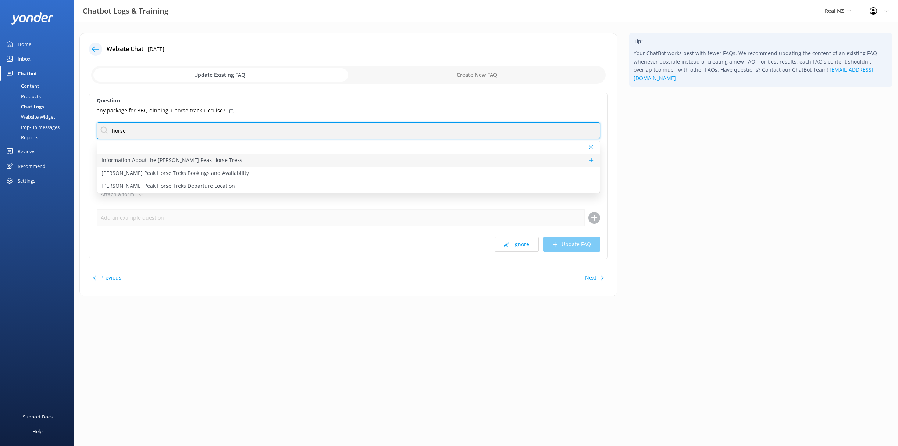
type input "horse"
click at [177, 158] on p "Information About the Walter Peak Horse Treks" at bounding box center [171, 160] width 141 height 8
type textarea "The Walter Peak Horse Treks is a gentle and scenic riding experience ideal for …"
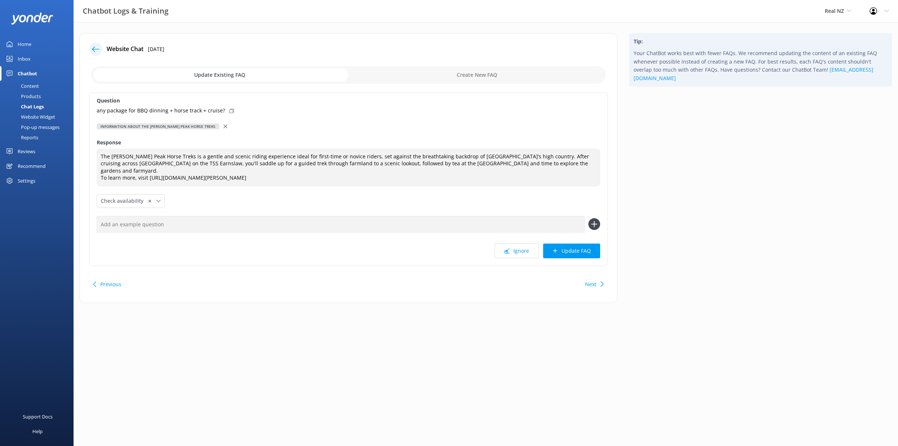
click at [229, 111] on use at bounding box center [231, 111] width 4 height 4
click at [184, 216] on input "text" at bounding box center [341, 224] width 488 height 17
paste input "any package for BBQ dinning + horse track + cruise?"
type input "any package for BBQ dinning + horse track + cruise?"
click at [118, 279] on button "Previous" at bounding box center [110, 284] width 21 height 15
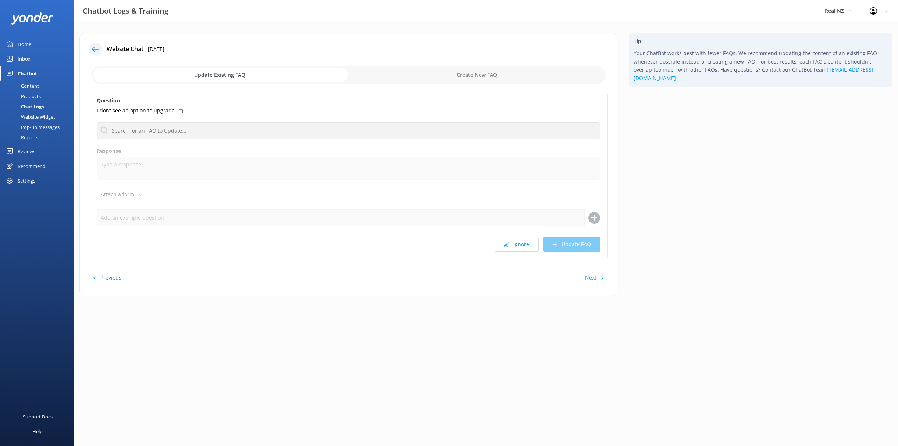
click at [117, 278] on button "Previous" at bounding box center [110, 278] width 21 height 15
click at [96, 49] on icon at bounding box center [95, 49] width 7 height 7
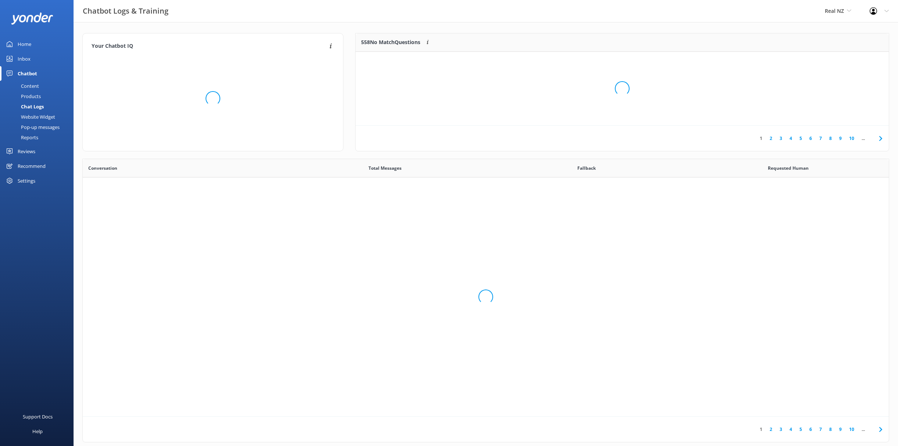
scroll to position [258, 806]
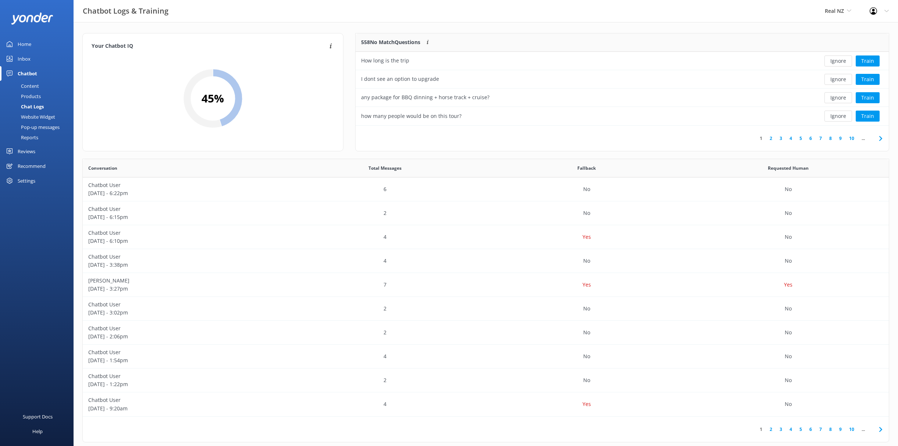
click at [33, 88] on div "Content" at bounding box center [21, 86] width 35 height 10
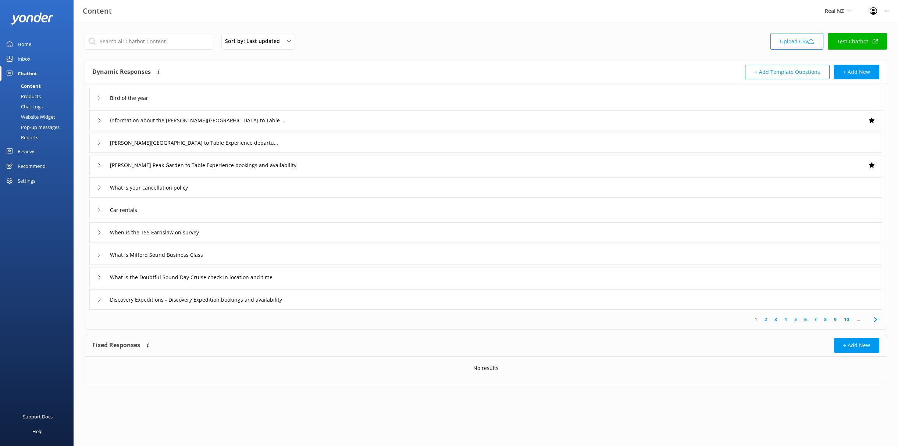
click at [39, 98] on div "Products" at bounding box center [22, 96] width 36 height 10
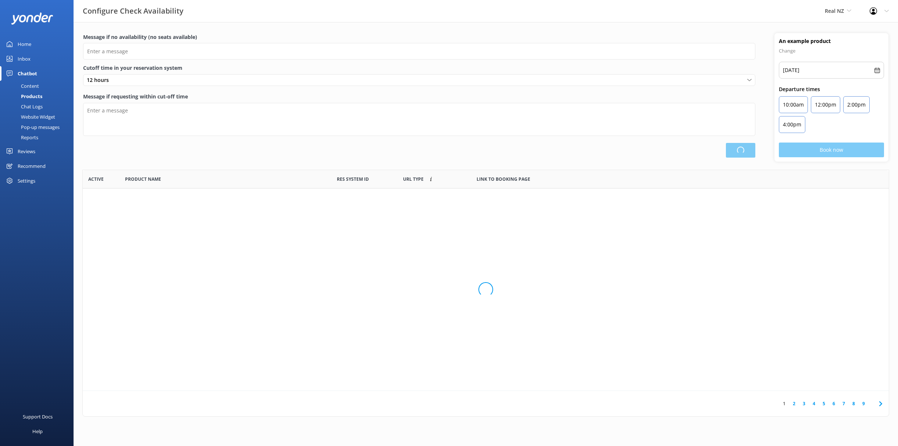
scroll to position [221, 806]
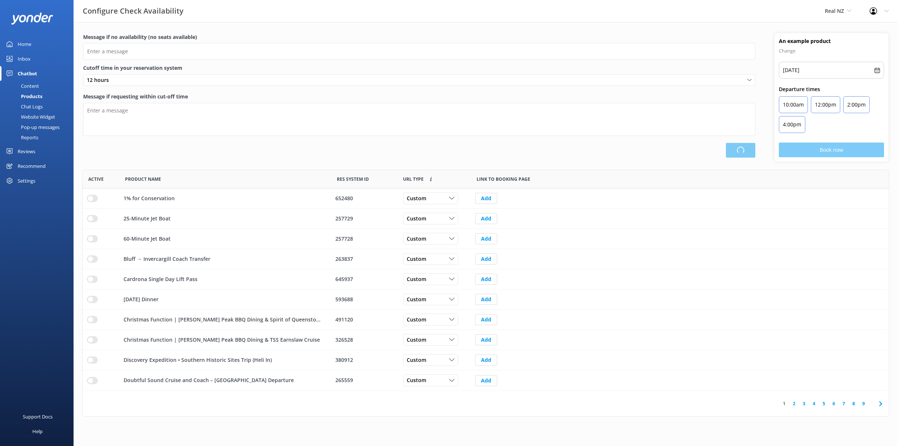
type input "There are no seats available, please check an alternative day"
type textarea "Our online booking system closes {hours} prior to departure. Please contact us …"
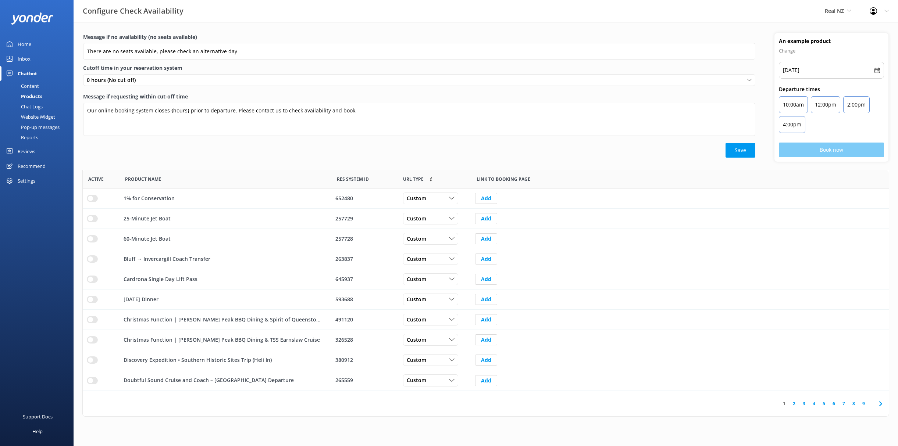
click at [34, 85] on div "Content" at bounding box center [21, 86] width 35 height 10
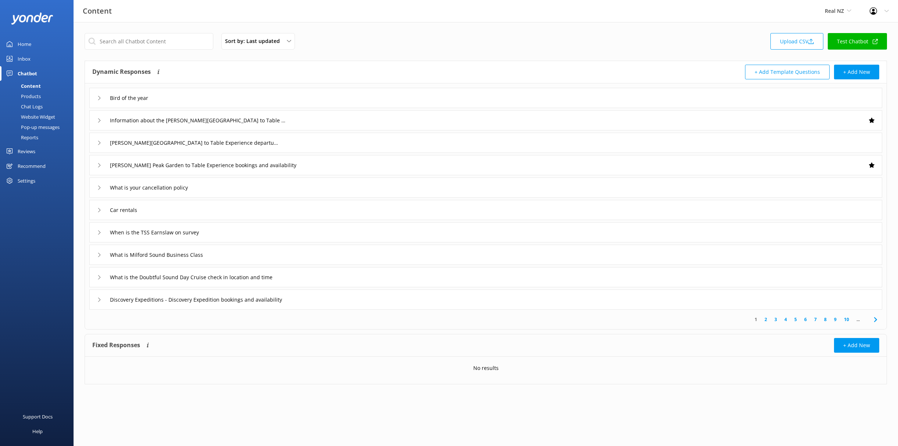
click at [32, 107] on div "Chat Logs" at bounding box center [23, 106] width 38 height 10
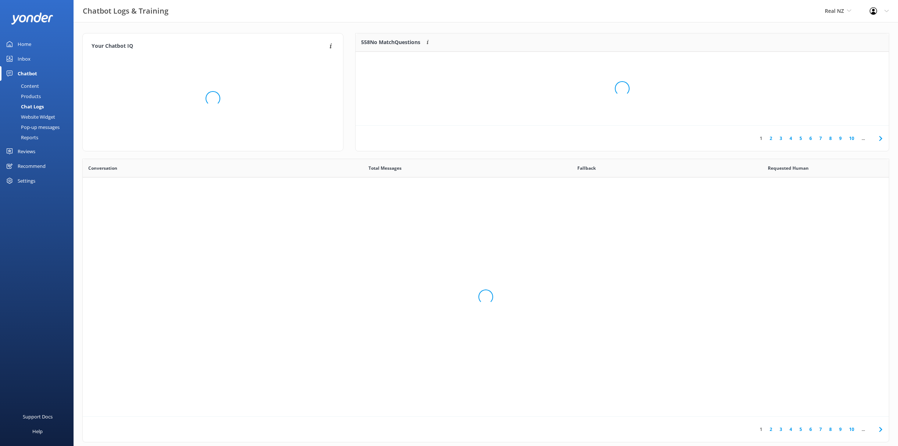
scroll to position [258, 806]
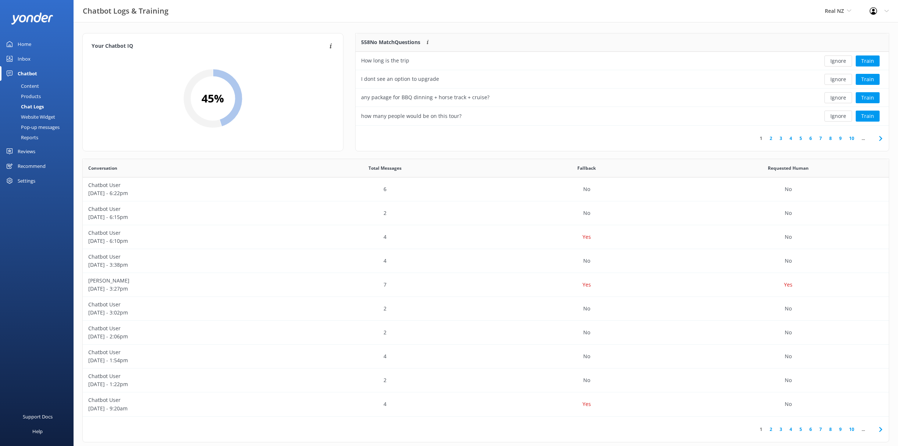
click at [30, 95] on div "Products" at bounding box center [22, 96] width 36 height 10
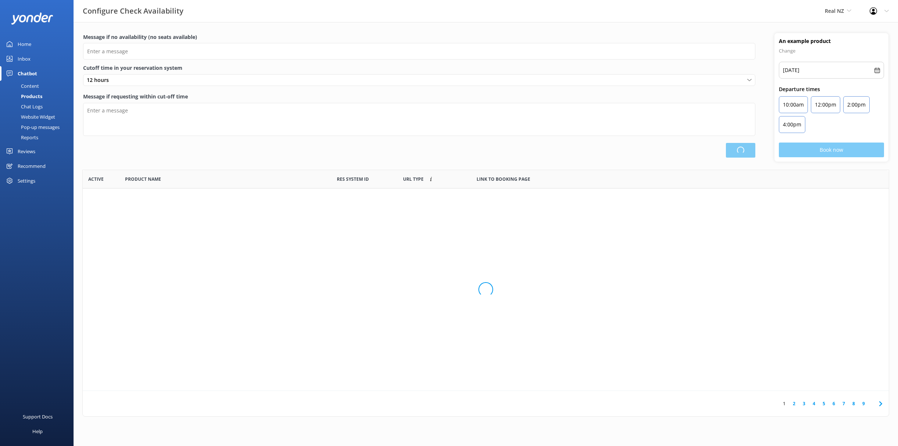
scroll to position [221, 806]
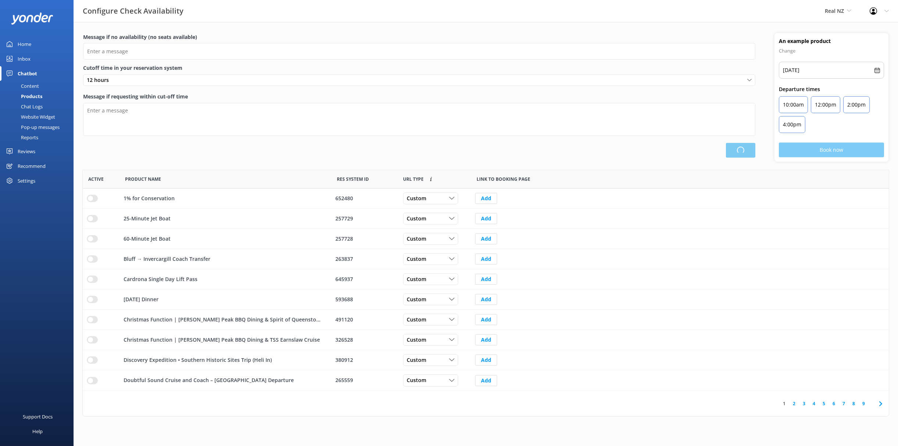
type input "There are no seats available, please check an alternative day"
type textarea "Our online booking system closes {hours} prior to departure. Please contact us …"
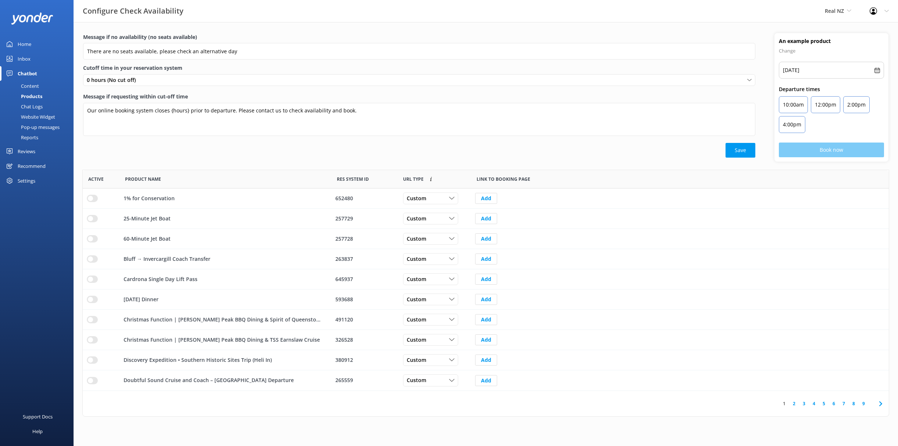
click at [32, 85] on div "Content" at bounding box center [21, 86] width 35 height 10
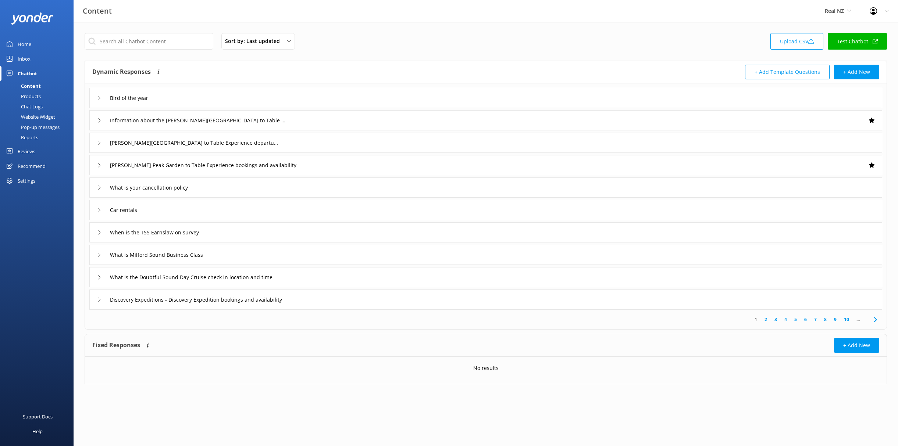
click at [31, 97] on div "Products" at bounding box center [22, 96] width 36 height 10
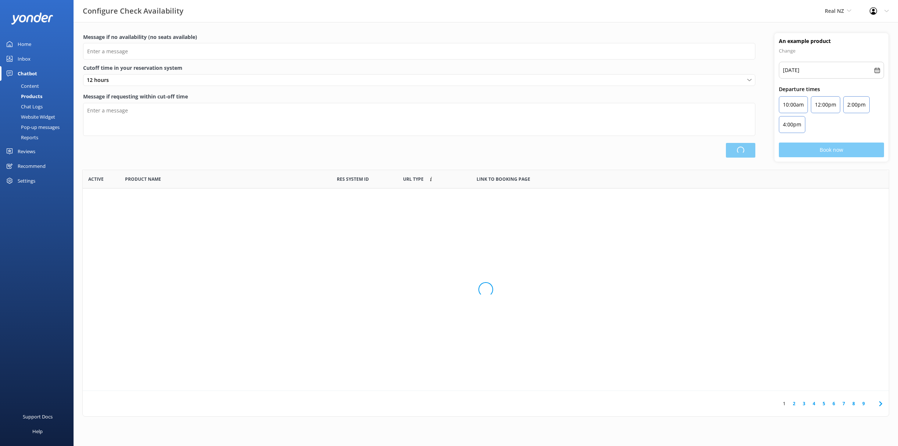
scroll to position [221, 806]
type input "There are no seats available, please check an alternative day"
type textarea "Our online booking system closes {hours} prior to departure. Please contact us …"
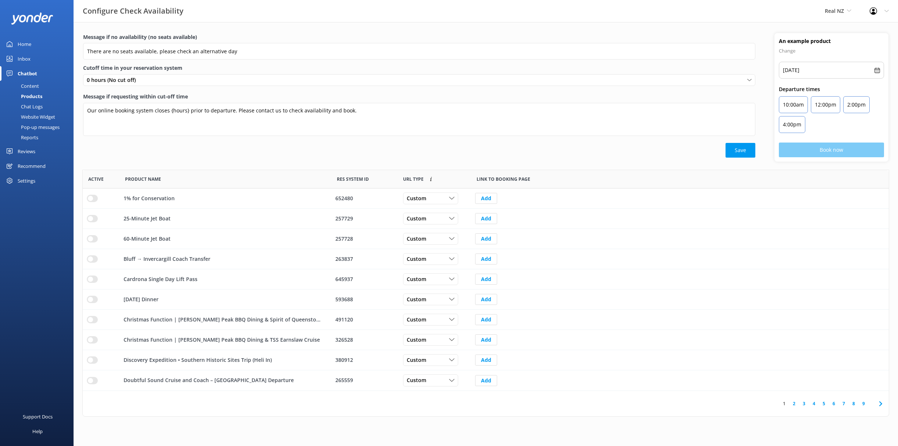
click at [35, 126] on div "Pop-up messages" at bounding box center [31, 127] width 55 height 10
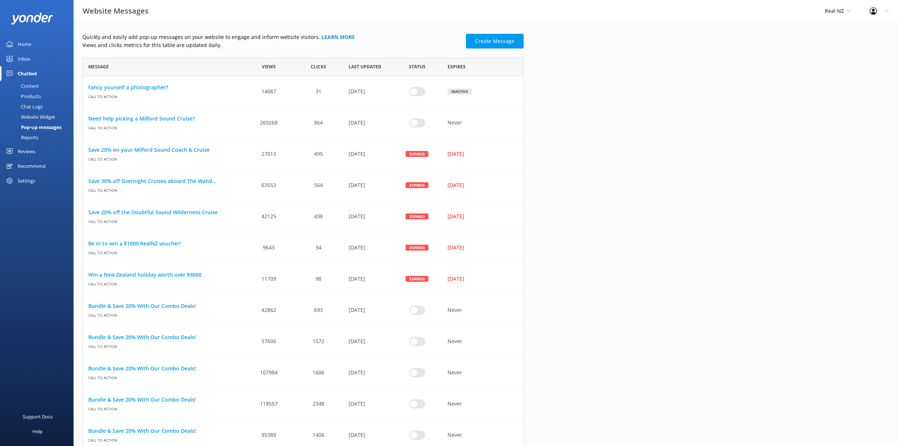
scroll to position [956, 441]
click at [30, 107] on div "Chat Logs" at bounding box center [23, 106] width 38 height 10
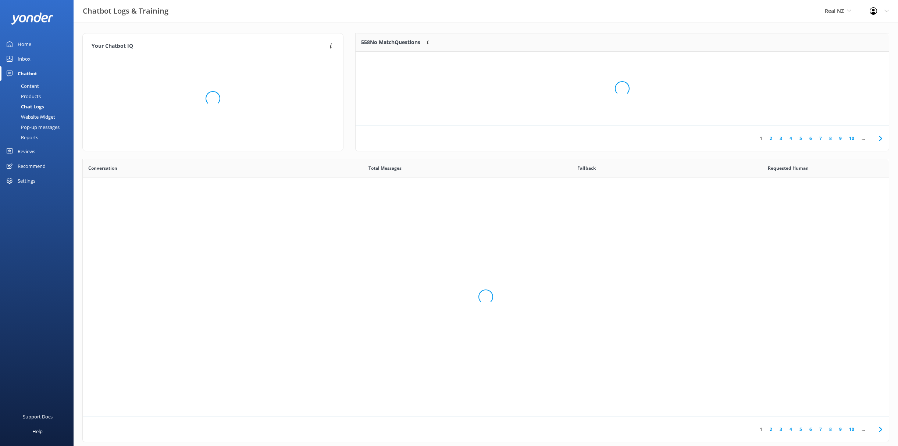
scroll to position [258, 806]
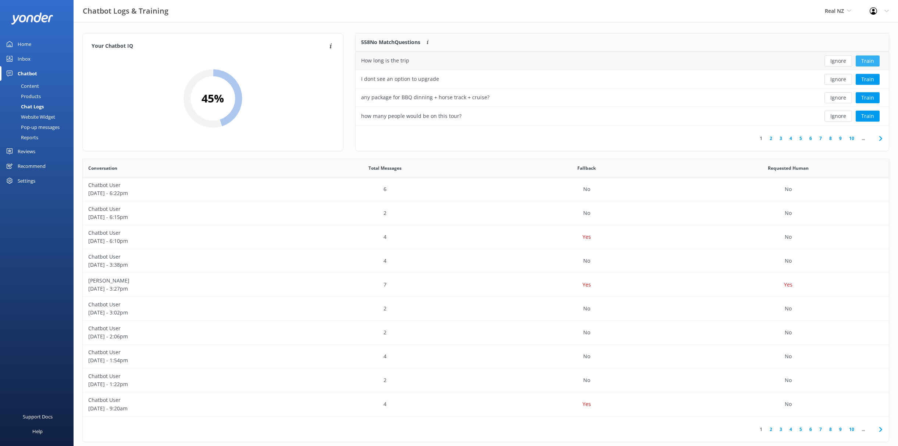
click at [868, 61] on button "Train" at bounding box center [867, 61] width 24 height 11
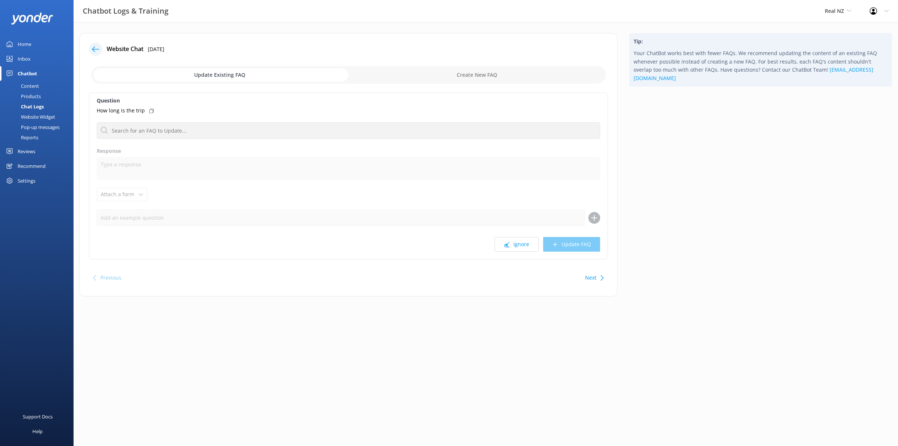
click at [44, 129] on div "Pop-up messages" at bounding box center [31, 127] width 55 height 10
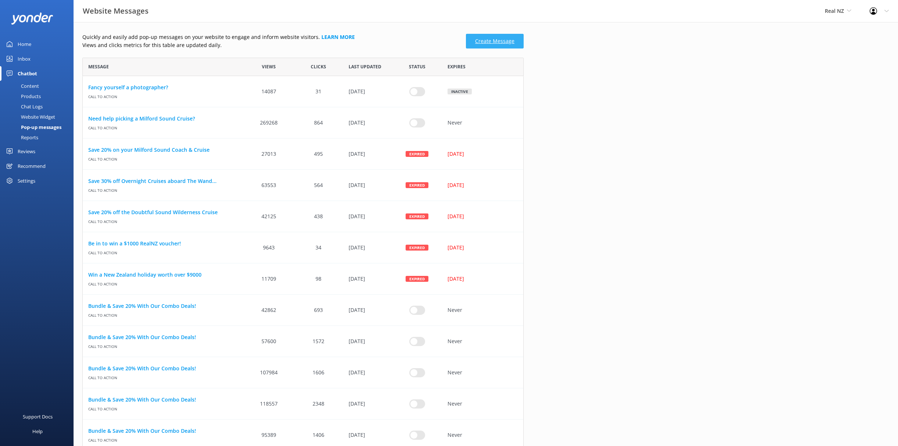
click at [480, 39] on link "Create Message" at bounding box center [495, 41] width 58 height 15
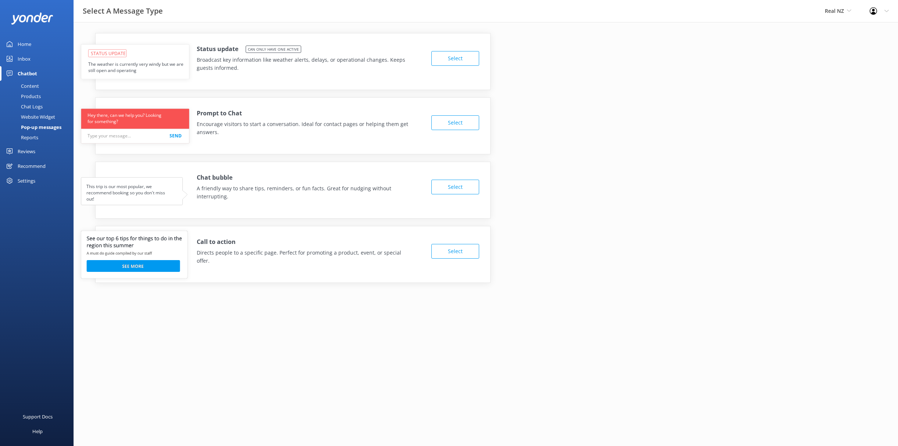
click at [34, 137] on div "Reports" at bounding box center [21, 137] width 34 height 10
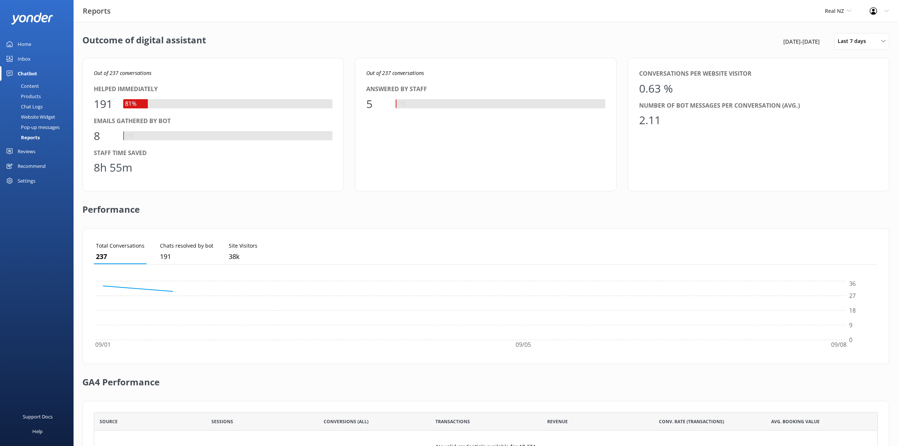
scroll to position [74, 784]
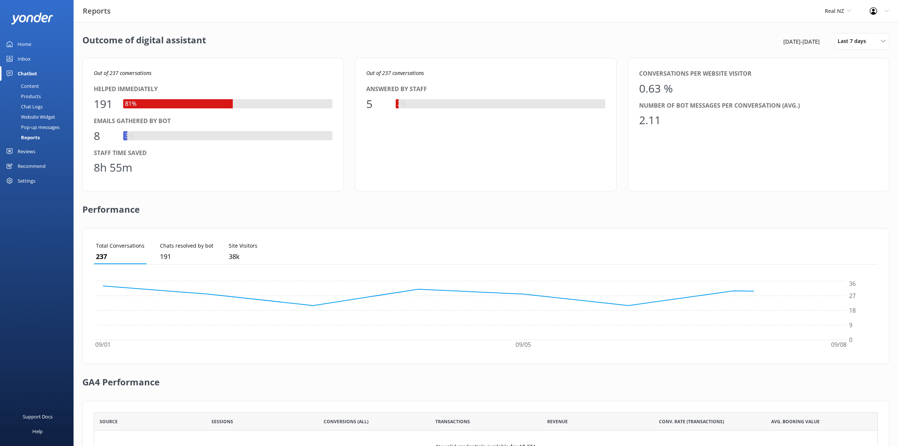
click at [40, 129] on div "Pop-up messages" at bounding box center [31, 127] width 55 height 10
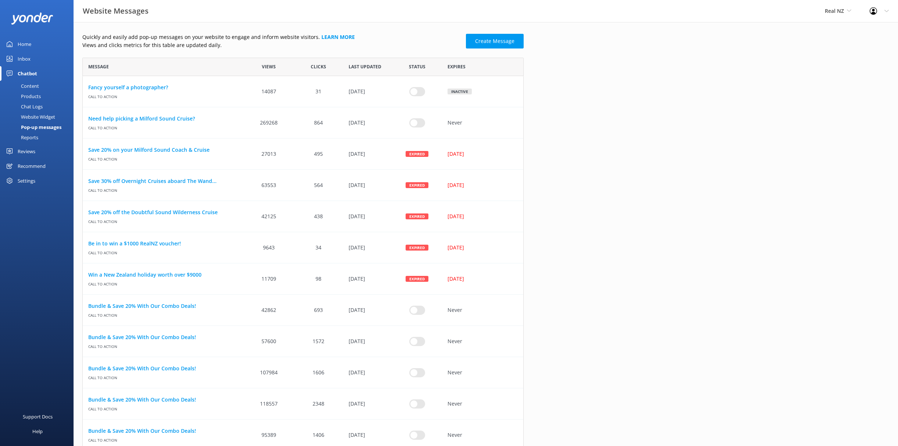
scroll to position [956, 441]
click at [517, 42] on link "Create Message" at bounding box center [495, 41] width 58 height 15
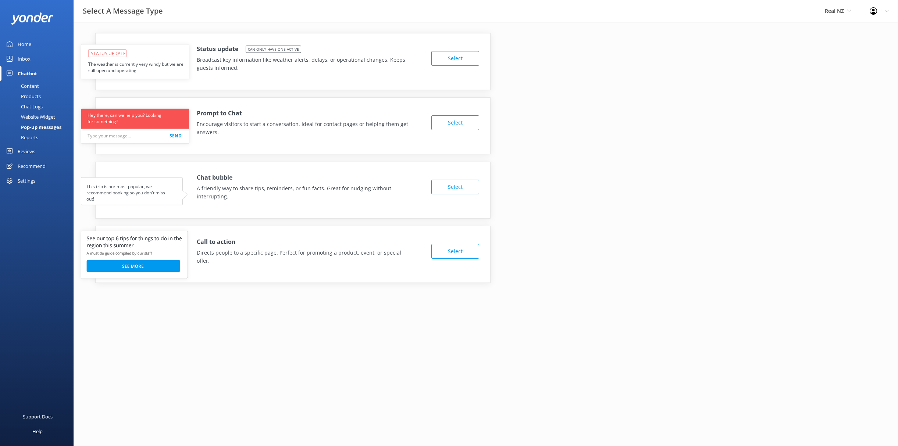
click at [37, 127] on div "Pop-up messages" at bounding box center [32, 127] width 57 height 10
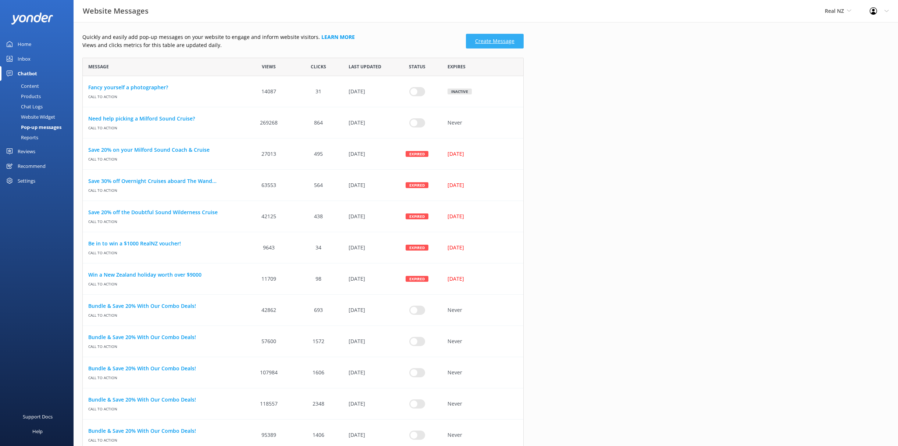
click at [485, 40] on link "Create Message" at bounding box center [495, 41] width 58 height 15
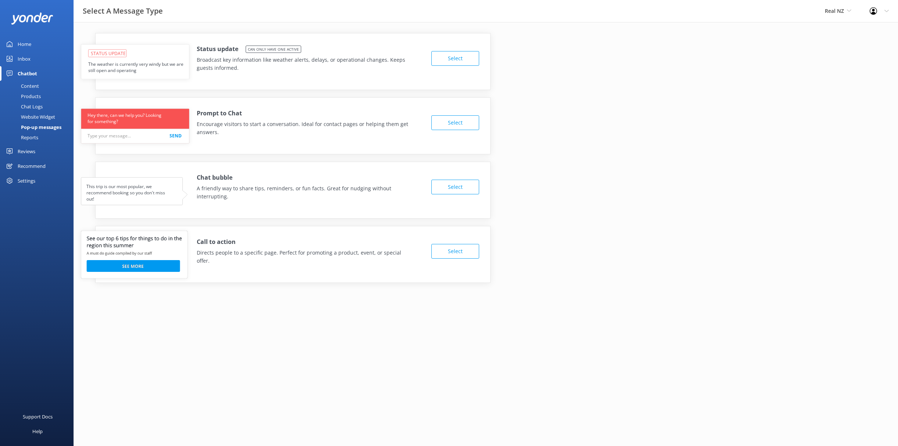
click at [29, 54] on div "Inbox" at bounding box center [24, 58] width 13 height 15
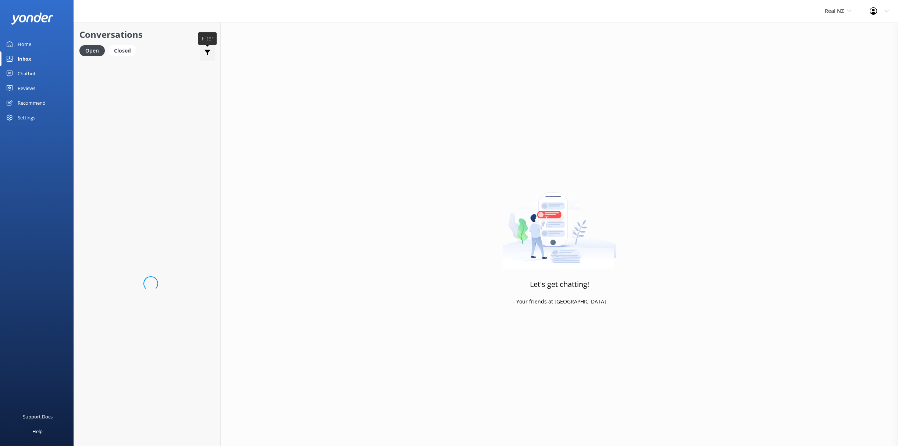
click at [209, 53] on icon at bounding box center [207, 52] width 7 height 7
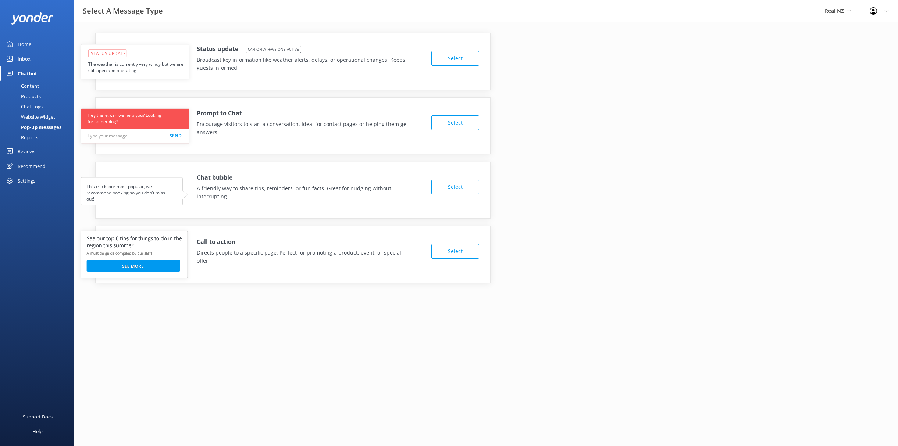
click at [40, 140] on link "Reports" at bounding box center [38, 137] width 69 height 10
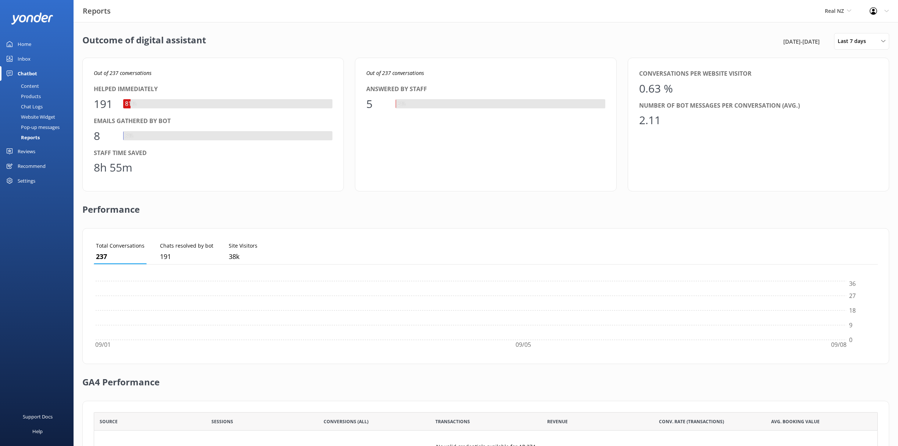
scroll to position [74, 784]
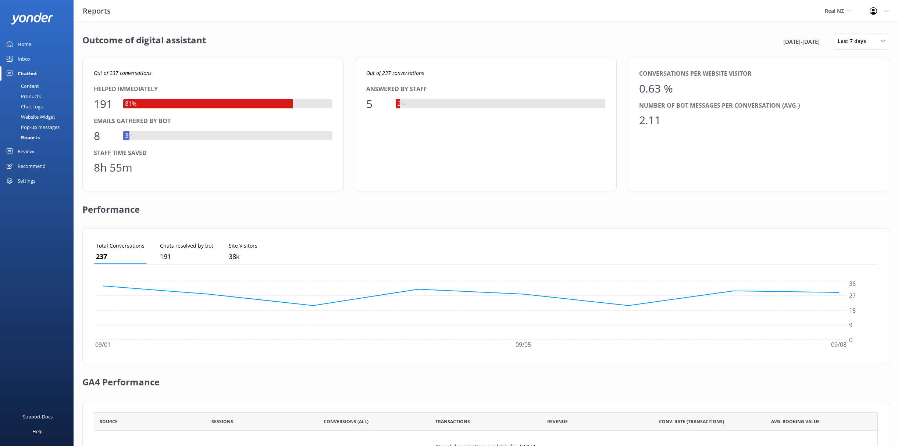
click at [90, 377] on h2 "GA4 Performance" at bounding box center [120, 378] width 77 height 29
click at [87, 380] on h2 "GA4 Performance" at bounding box center [120, 378] width 77 height 29
click at [102, 385] on h2 "GA4 Performance" at bounding box center [120, 378] width 77 height 29
click at [139, 41] on h2 "Outcome of digital assistant" at bounding box center [144, 41] width 124 height 17
click at [169, 39] on h2 "Outcome of digital assistant" at bounding box center [144, 41] width 124 height 17
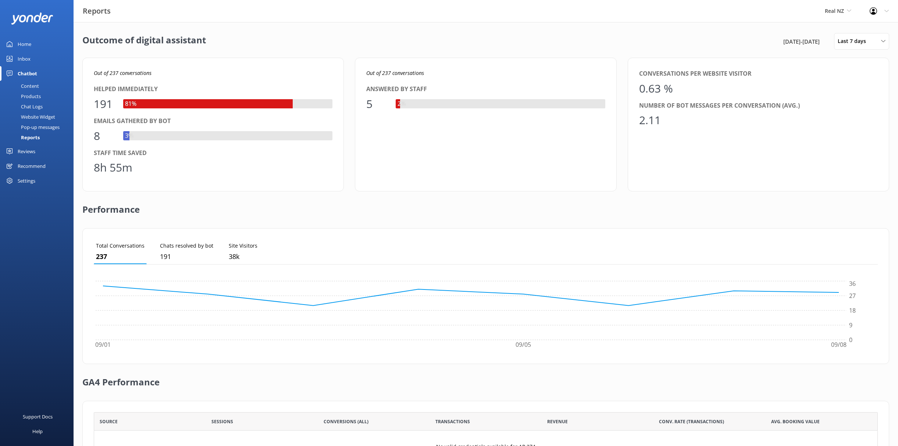
click at [38, 104] on div "Chat Logs" at bounding box center [23, 106] width 38 height 10
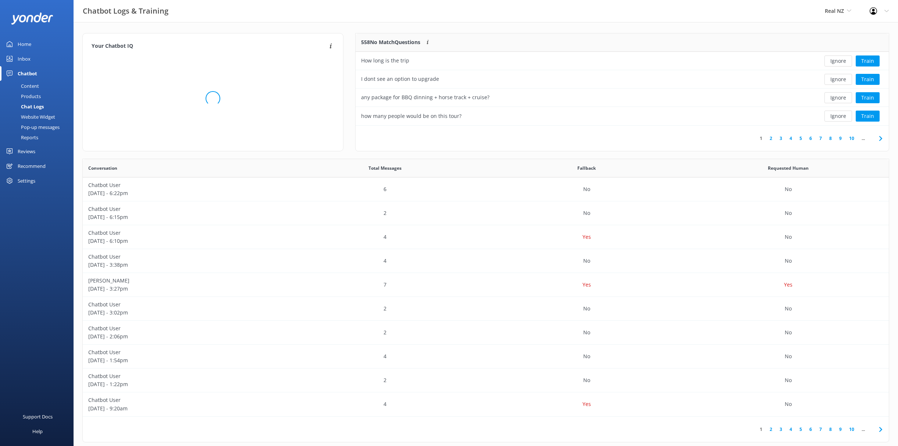
scroll to position [92, 533]
click at [34, 137] on div "Reports" at bounding box center [21, 137] width 34 height 10
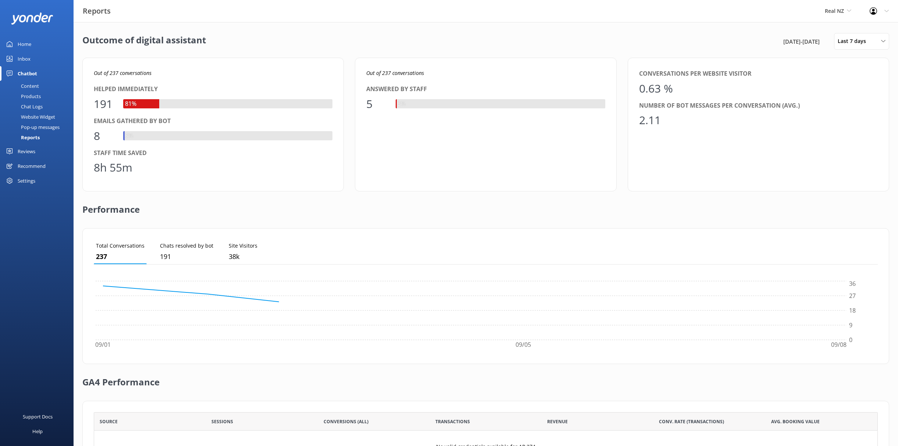
scroll to position [74, 784]
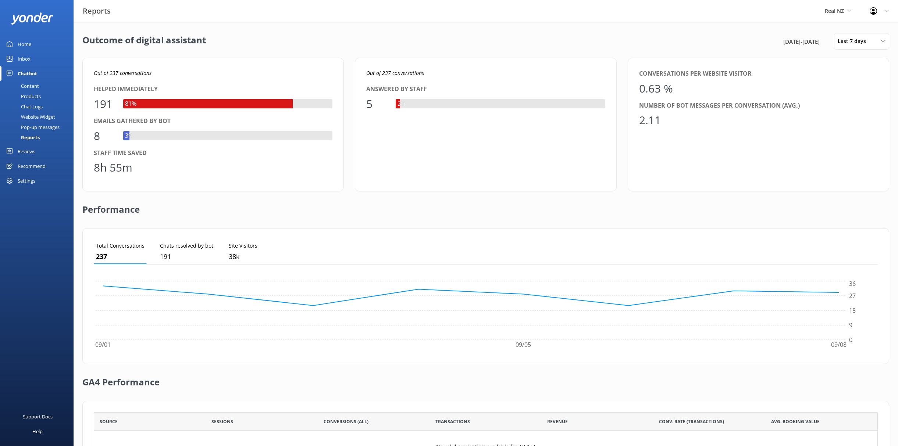
click at [174, 40] on h2 "Outcome of digital assistant" at bounding box center [144, 41] width 124 height 17
click at [39, 129] on div "Pop-up messages" at bounding box center [31, 127] width 55 height 10
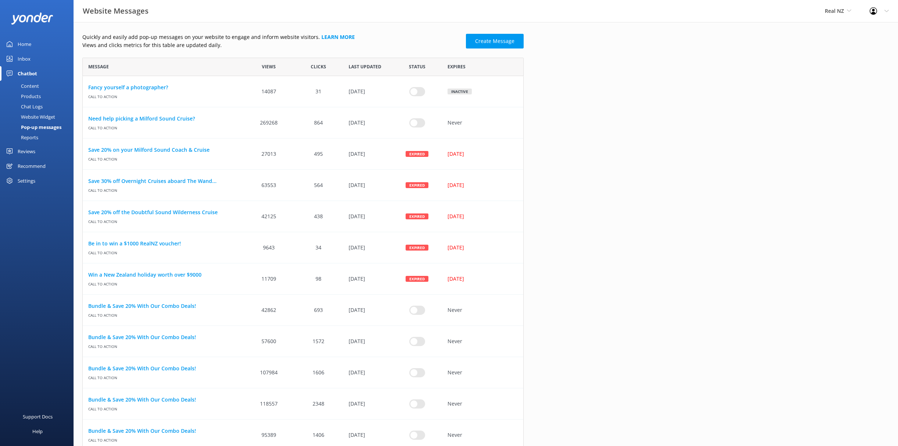
scroll to position [956, 441]
click at [33, 111] on div "Chat Logs" at bounding box center [23, 106] width 38 height 10
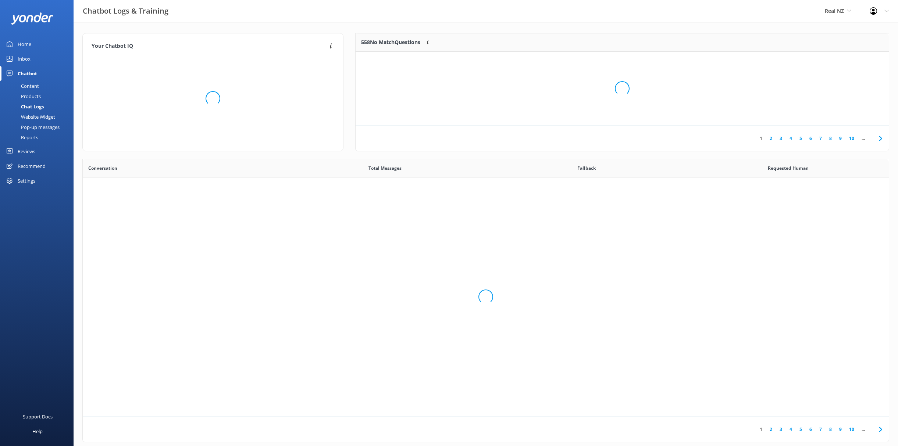
scroll to position [258, 806]
